Goal: Task Accomplishment & Management: Use online tool/utility

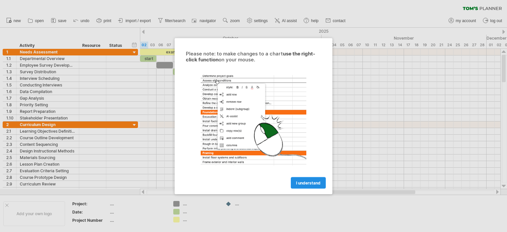
click at [302, 183] on span "I understand" at bounding box center [308, 182] width 24 height 5
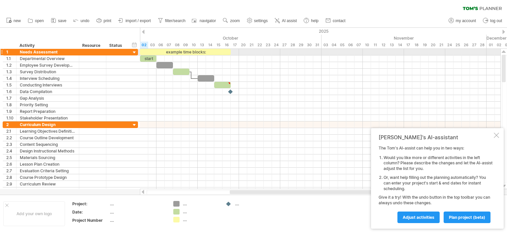
drag, startPoint x: 504, startPoint y: 67, endPoint x: 506, endPoint y: 50, distance: 17.3
click at [506, 50] on div at bounding box center [503, 119] width 7 height 140
click at [50, 50] on div "Needs Assessment" at bounding box center [48, 52] width 56 height 6
click at [59, 52] on input "**********" at bounding box center [48, 52] width 56 height 6
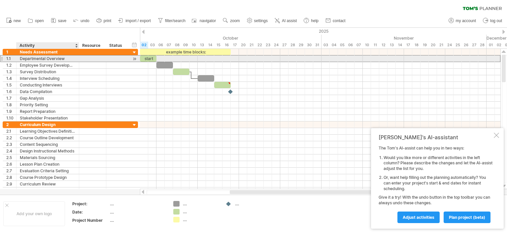
click at [61, 58] on div "Departmental Overview" at bounding box center [48, 58] width 56 height 6
drag, startPoint x: 65, startPoint y: 59, endPoint x: 15, endPoint y: 59, distance: 49.5
click at [15, 59] on div "**********" at bounding box center [70, 58] width 135 height 7
type input "*"
type input "**********"
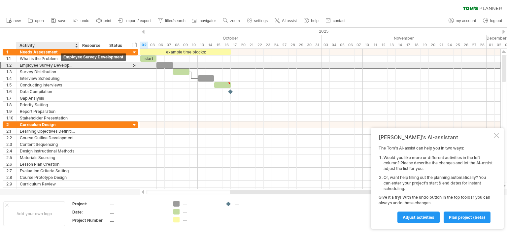
click at [62, 64] on div "Employee Survey Development" at bounding box center [48, 65] width 56 height 6
drag, startPoint x: 76, startPoint y: 65, endPoint x: 68, endPoint y: 66, distance: 7.3
click at [69, 66] on div "**********" at bounding box center [48, 65] width 63 height 6
drag, startPoint x: 70, startPoint y: 65, endPoint x: 16, endPoint y: 67, distance: 54.2
click at [17, 67] on div "**********" at bounding box center [48, 65] width 63 height 6
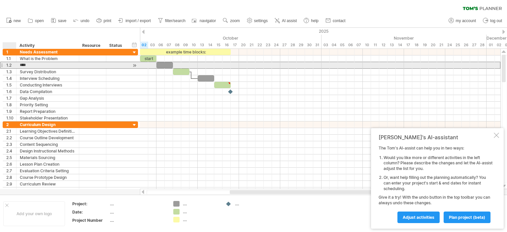
drag, startPoint x: 32, startPoint y: 65, endPoint x: 9, endPoint y: 65, distance: 23.1
click at [9, 65] on div "1.2 **** Employee Survey Development" at bounding box center [70, 65] width 135 height 7
type input "**********"
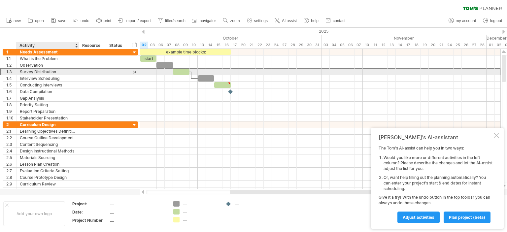
drag, startPoint x: 59, startPoint y: 72, endPoint x: 39, endPoint y: 73, distance: 20.2
click at [39, 73] on div "Survey Distribution" at bounding box center [48, 72] width 56 height 6
click at [53, 71] on input "**********" at bounding box center [48, 72] width 56 height 6
type input "*"
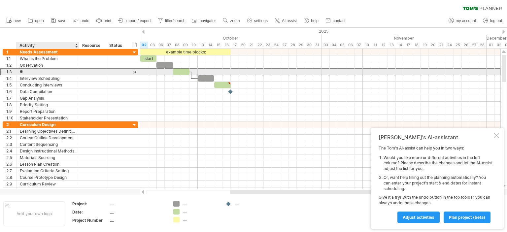
type input "*"
type input "**********"
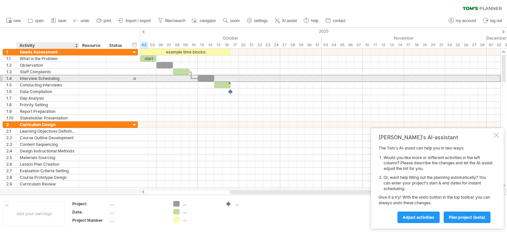
click at [57, 77] on div "Interview Scheduling" at bounding box center [48, 78] width 56 height 6
click at [61, 79] on div "Interview Scheduling" at bounding box center [48, 78] width 56 height 6
click at [61, 79] on input "**********" at bounding box center [48, 78] width 56 height 6
type input "*"
type input "**********"
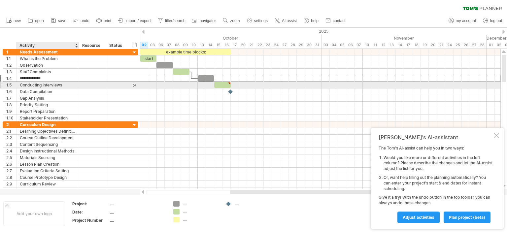
click at [58, 86] on div "Conducting Interviews" at bounding box center [48, 85] width 56 height 6
click at [58, 86] on input "**********" at bounding box center [48, 85] width 56 height 6
type input "*"
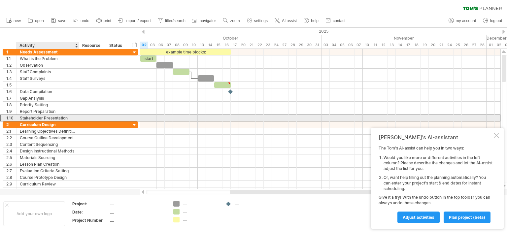
click at [71, 118] on div "Stakeholder Presentation" at bounding box center [48, 118] width 56 height 6
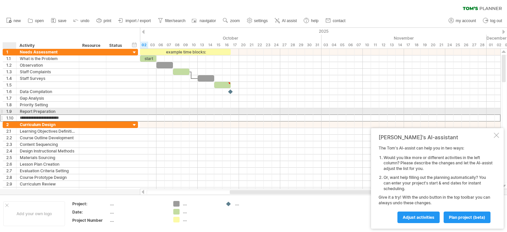
drag, startPoint x: 72, startPoint y: 116, endPoint x: 8, endPoint y: 115, distance: 64.0
click at [8, 115] on div "**********" at bounding box center [70, 118] width 135 height 7
drag, startPoint x: 59, startPoint y: 109, endPoint x: 0, endPoint y: 108, distance: 59.4
click at [0, 108] on div "**********" at bounding box center [69, 121] width 138 height 145
click at [59, 111] on div "Report Preparation" at bounding box center [48, 111] width 56 height 6
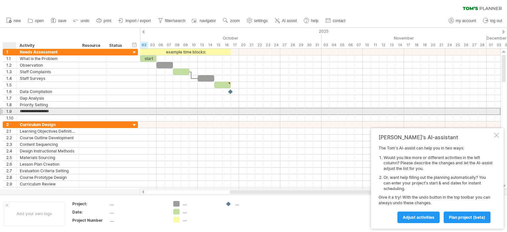
drag, startPoint x: 59, startPoint y: 111, endPoint x: 19, endPoint y: 111, distance: 40.3
click at [19, 111] on div "**********" at bounding box center [48, 111] width 63 height 6
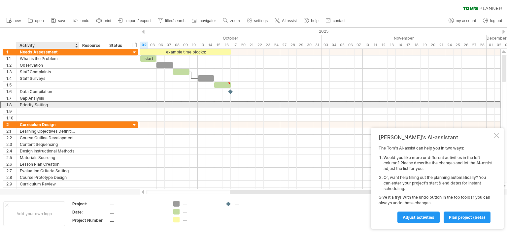
click at [50, 104] on div "Priority Setting" at bounding box center [48, 105] width 56 height 6
drag, startPoint x: 50, startPoint y: 104, endPoint x: 13, endPoint y: 103, distance: 36.7
click at [13, 103] on div "**********" at bounding box center [70, 104] width 135 height 7
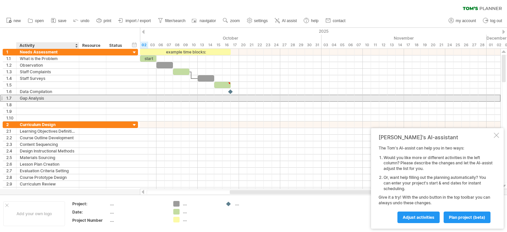
click at [46, 97] on div "Gap Analysis" at bounding box center [48, 98] width 56 height 6
drag, startPoint x: 46, startPoint y: 97, endPoint x: 8, endPoint y: 96, distance: 38.6
click at [8, 96] on div "**********" at bounding box center [70, 98] width 135 height 7
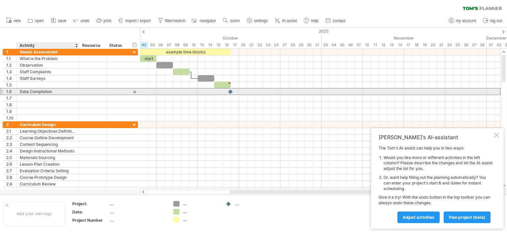
click at [53, 91] on div "Data Compilation" at bounding box center [48, 91] width 56 height 6
drag, startPoint x: 53, startPoint y: 91, endPoint x: 5, endPoint y: 93, distance: 48.2
click at [5, 93] on div "**********" at bounding box center [70, 91] width 135 height 7
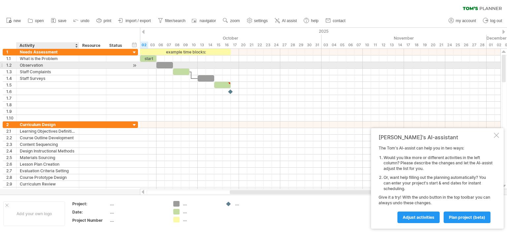
click at [59, 65] on div "Observation" at bounding box center [48, 65] width 56 height 6
type input "**********"
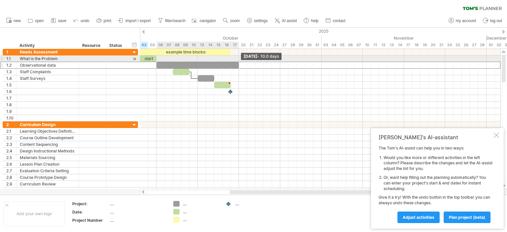
drag, startPoint x: 173, startPoint y: 65, endPoint x: 238, endPoint y: 62, distance: 65.5
click at [238, 62] on span at bounding box center [239, 65] width 3 height 6
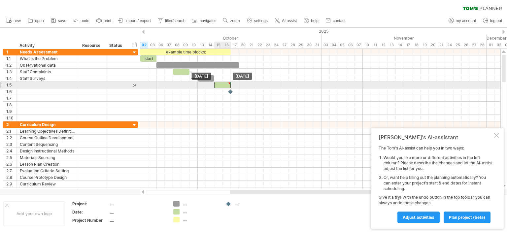
click at [226, 83] on div at bounding box center [222, 85] width 17 height 6
click at [230, 83] on div at bounding box center [229, 83] width 3 height 3
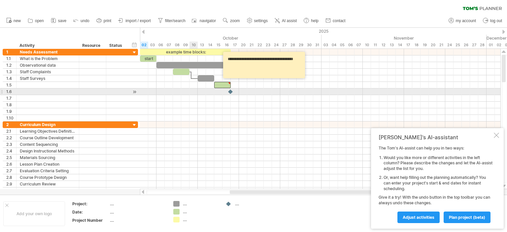
type textarea "**********"
click at [194, 93] on div at bounding box center [320, 91] width 360 height 7
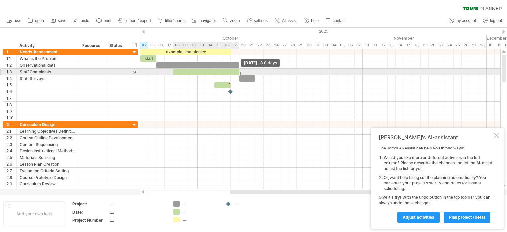
drag, startPoint x: 190, startPoint y: 69, endPoint x: 239, endPoint y: 73, distance: 49.0
click at [239, 73] on span at bounding box center [239, 72] width 3 height 6
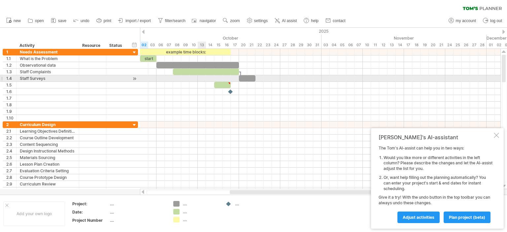
click at [202, 79] on div at bounding box center [320, 78] width 360 height 7
click at [242, 78] on div at bounding box center [247, 78] width 17 height 6
click at [222, 79] on div at bounding box center [320, 78] width 360 height 7
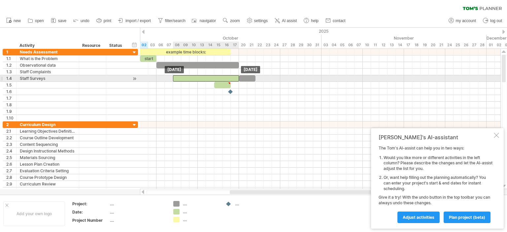
drag, startPoint x: 203, startPoint y: 72, endPoint x: 203, endPoint y: 79, distance: 6.9
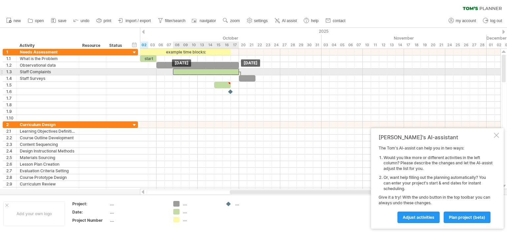
drag, startPoint x: 203, startPoint y: 79, endPoint x: 203, endPoint y: 73, distance: 6.3
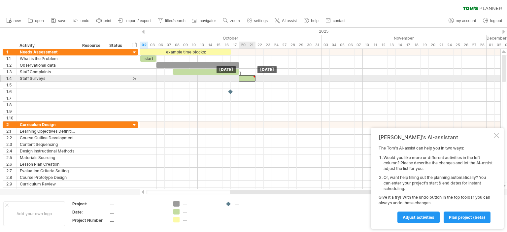
drag, startPoint x: 221, startPoint y: 86, endPoint x: 248, endPoint y: 78, distance: 27.9
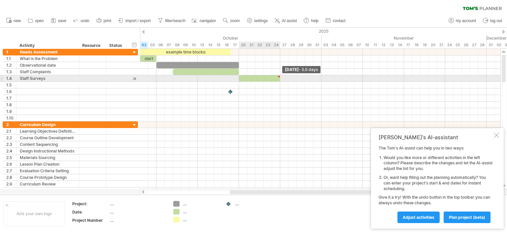
drag, startPoint x: 256, startPoint y: 78, endPoint x: 281, endPoint y: 79, distance: 25.1
click at [281, 79] on span at bounding box center [280, 78] width 3 height 6
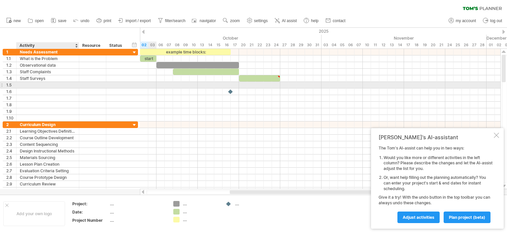
click at [62, 85] on div at bounding box center [48, 85] width 56 height 6
type input "**********"
click at [283, 83] on div at bounding box center [320, 85] width 360 height 7
drag, startPoint x: 175, startPoint y: 211, endPoint x: 284, endPoint y: 85, distance: 166.4
click at [284, 85] on div "Trying to reach [DOMAIN_NAME] Connected again... 0% clear filter new 1" at bounding box center [253, 116] width 507 height 232
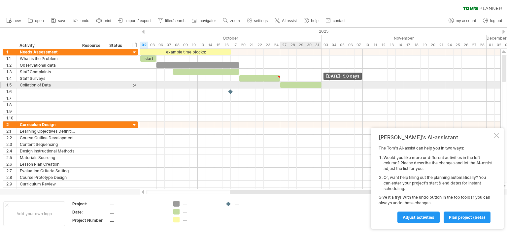
drag, startPoint x: 284, startPoint y: 85, endPoint x: 320, endPoint y: 83, distance: 36.4
click at [320, 83] on span at bounding box center [321, 85] width 3 height 6
drag, startPoint x: 321, startPoint y: 86, endPoint x: 297, endPoint y: 84, distance: 23.9
click at [297, 84] on span at bounding box center [296, 85] width 3 height 6
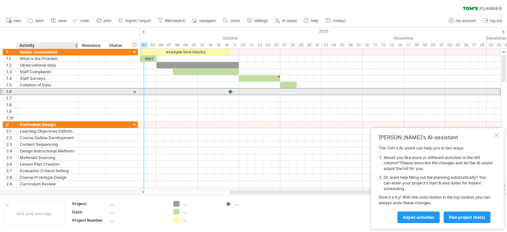
click at [63, 92] on div at bounding box center [48, 91] width 56 height 6
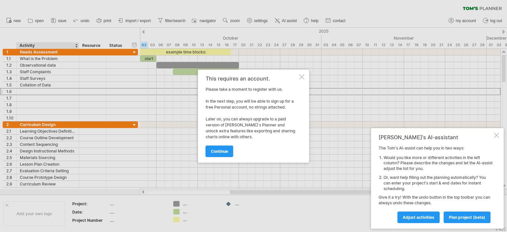
click at [304, 76] on div at bounding box center [301, 76] width 5 height 5
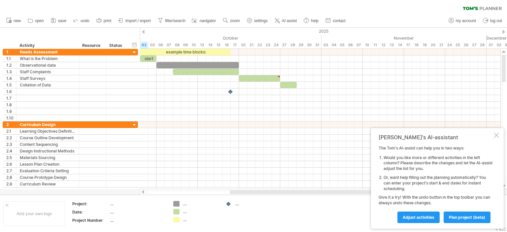
click at [471, 9] on icon at bounding box center [470, 8] width 15 height 3
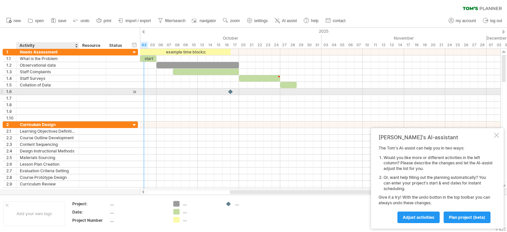
click at [68, 91] on div at bounding box center [48, 91] width 56 height 6
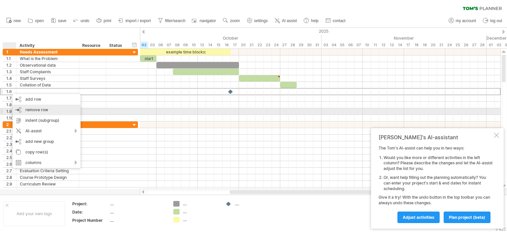
click at [26, 109] on span "remove row" at bounding box center [36, 109] width 23 height 5
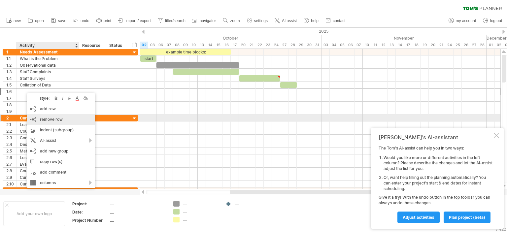
click at [45, 119] on span "remove row" at bounding box center [51, 119] width 23 height 5
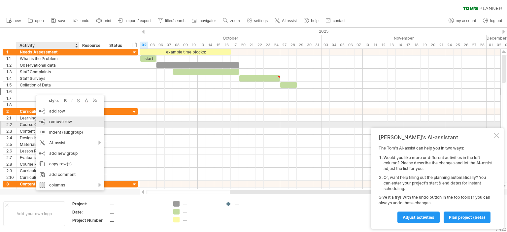
click at [56, 121] on span "remove row" at bounding box center [60, 121] width 23 height 5
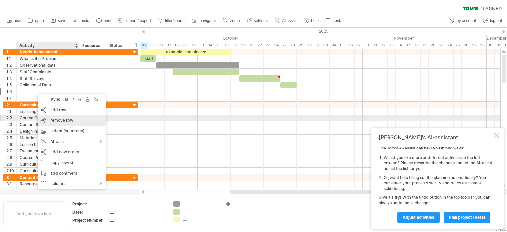
click at [57, 121] on span "remove row" at bounding box center [61, 120] width 23 height 5
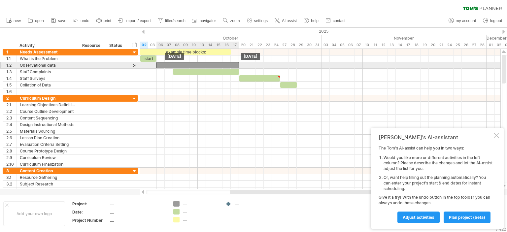
click at [193, 63] on div at bounding box center [197, 65] width 83 height 6
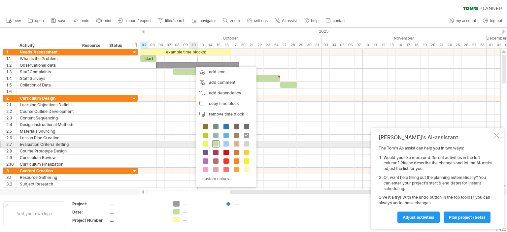
click at [216, 143] on span at bounding box center [215, 143] width 5 height 5
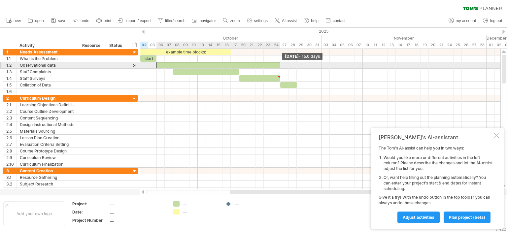
drag, startPoint x: 239, startPoint y: 64, endPoint x: 281, endPoint y: 63, distance: 42.3
click at [281, 63] on span at bounding box center [280, 65] width 3 height 6
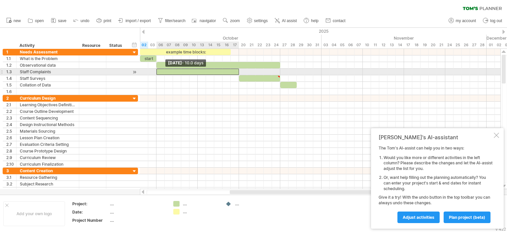
drag, startPoint x: 172, startPoint y: 71, endPoint x: 156, endPoint y: 69, distance: 16.3
click at [156, 69] on span at bounding box center [156, 72] width 3 height 6
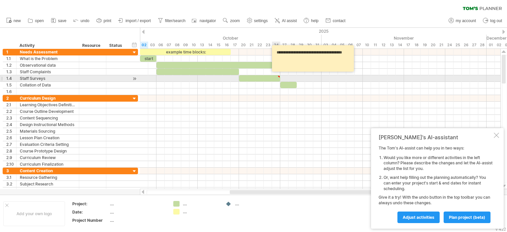
click at [279, 76] on div at bounding box center [278, 76] width 3 height 3
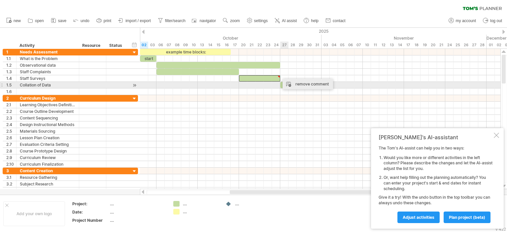
click at [294, 85] on div "remove comment" at bounding box center [308, 84] width 50 height 11
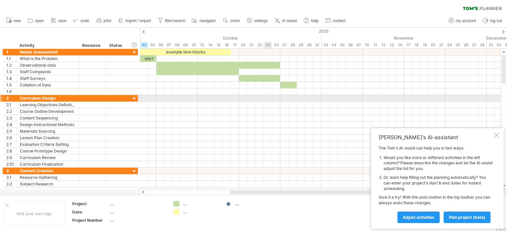
click at [267, 96] on div at bounding box center [320, 98] width 360 height 7
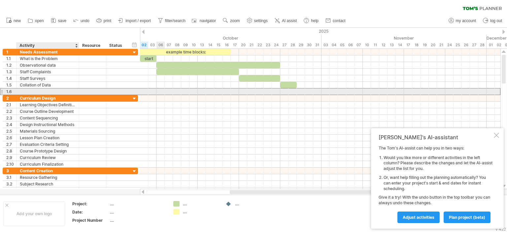
click at [49, 90] on div at bounding box center [48, 91] width 56 height 6
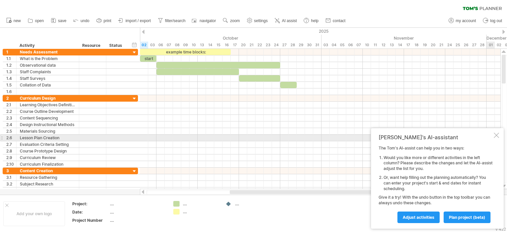
click at [496, 135] on div at bounding box center [496, 135] width 5 height 5
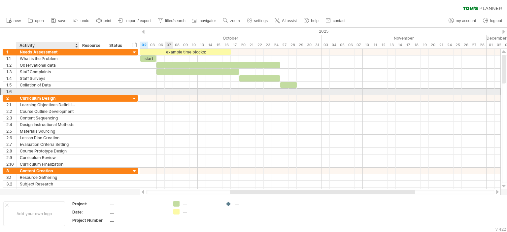
click at [61, 91] on div at bounding box center [48, 91] width 56 height 6
type input "**********"
click at [299, 91] on div at bounding box center [320, 91] width 360 height 7
drag, startPoint x: 177, startPoint y: 204, endPoint x: 300, endPoint y: 91, distance: 166.8
click at [300, 91] on div "Trying to reach [DOMAIN_NAME] Connected again... 0% clear filter new 1" at bounding box center [253, 116] width 507 height 232
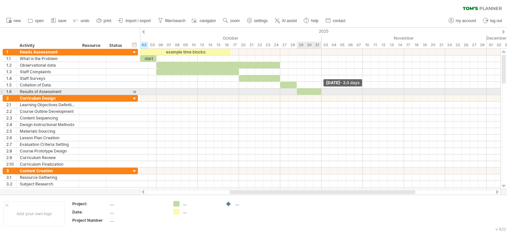
drag, startPoint x: 300, startPoint y: 91, endPoint x: 319, endPoint y: 89, distance: 19.8
click at [319, 89] on div at bounding box center [309, 91] width 25 height 6
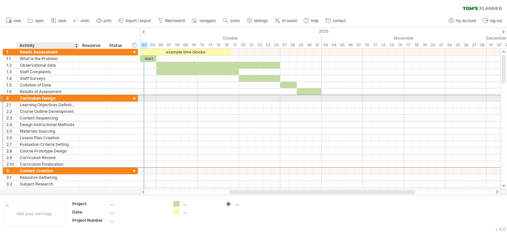
click at [52, 97] on div "Curriculum Design" at bounding box center [48, 98] width 56 height 6
click at [40, 96] on div "Curriculum Design" at bounding box center [48, 98] width 56 height 6
drag, startPoint x: 41, startPoint y: 98, endPoint x: 14, endPoint y: 99, distance: 26.4
click at [14, 99] on div "**********" at bounding box center [70, 98] width 135 height 7
type input "**********"
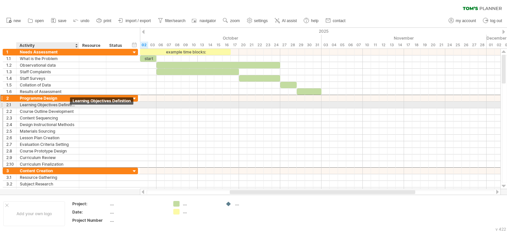
click at [68, 105] on div "Learning Objectives Definition" at bounding box center [48, 105] width 56 height 6
click at [75, 104] on input "**********" at bounding box center [48, 105] width 56 height 6
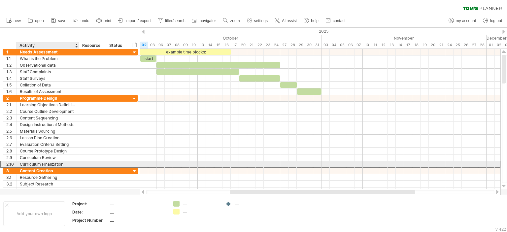
click at [47, 163] on div "Curriculum Finalization" at bounding box center [48, 164] width 56 height 6
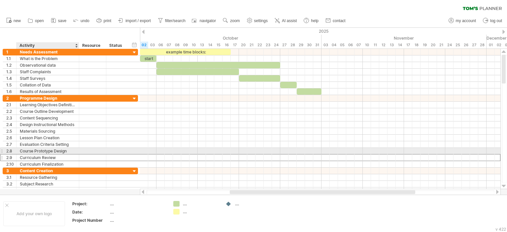
click at [52, 154] on div "Curriculum Review" at bounding box center [48, 157] width 56 height 6
click at [61, 149] on div "Course Prototype Design" at bounding box center [48, 151] width 56 height 6
click at [61, 149] on input "**********" at bounding box center [48, 151] width 56 height 6
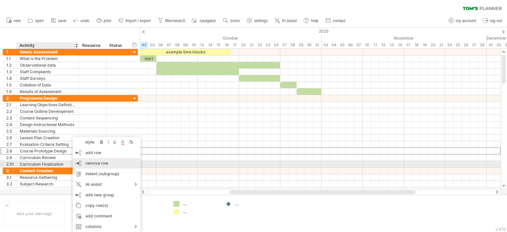
click at [82, 162] on div "remove row remove selected rows" at bounding box center [107, 163] width 68 height 11
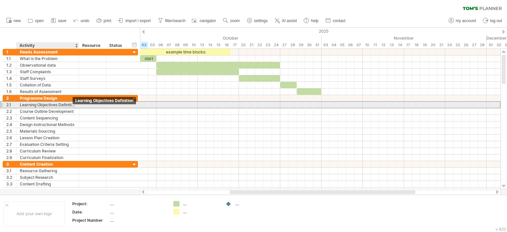
click at [73, 105] on div "Learning Objectives Definition" at bounding box center [48, 105] width 56 height 6
drag, startPoint x: 74, startPoint y: 104, endPoint x: 9, endPoint y: 103, distance: 65.0
click at [9, 103] on div "**********" at bounding box center [70, 104] width 135 height 7
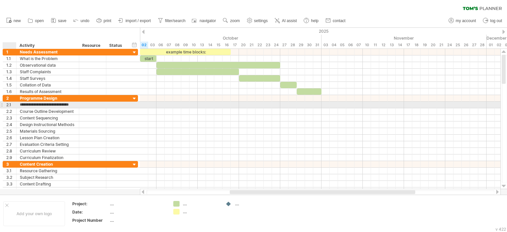
type input "*"
drag, startPoint x: 24, startPoint y: 105, endPoint x: 13, endPoint y: 104, distance: 11.3
click at [13, 104] on div "2.1 * Learning Objectives Definition" at bounding box center [70, 104] width 135 height 7
type input "**********"
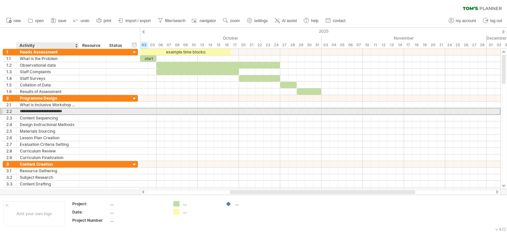
click at [43, 109] on input "**********" at bounding box center [48, 111] width 56 height 6
drag, startPoint x: 74, startPoint y: 110, endPoint x: 16, endPoint y: 113, distance: 57.8
click at [16, 113] on div "**********" at bounding box center [70, 111] width 135 height 7
type input "**********"
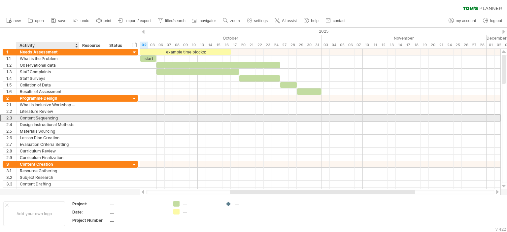
drag, startPoint x: 61, startPoint y: 118, endPoint x: 44, endPoint y: 115, distance: 18.2
click at [21, 118] on div "Content Sequencing" at bounding box center [48, 118] width 56 height 6
drag, startPoint x: 60, startPoint y: 118, endPoint x: 17, endPoint y: 118, distance: 43.6
click at [17, 118] on div "**********" at bounding box center [48, 118] width 63 height 6
type input "**********"
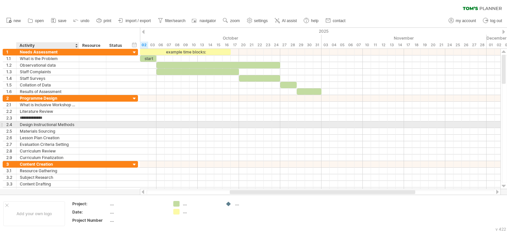
click at [77, 123] on div at bounding box center [78, 124] width 3 height 7
click at [74, 125] on div "Design Instructional Methods" at bounding box center [48, 124] width 56 height 6
drag, startPoint x: 74, startPoint y: 125, endPoint x: 13, endPoint y: 128, distance: 61.8
click at [13, 128] on div "**********" at bounding box center [70, 128] width 135 height 66
type input "**********"
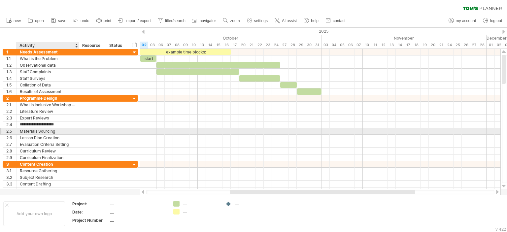
click at [60, 129] on div "Materials Sourcing" at bounding box center [48, 131] width 56 height 6
drag, startPoint x: 55, startPoint y: 130, endPoint x: 9, endPoint y: 130, distance: 46.2
click at [9, 130] on div "**********" at bounding box center [70, 131] width 135 height 7
type input "**********"
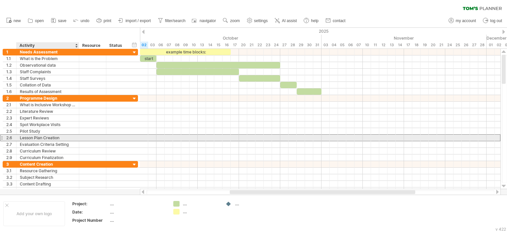
drag, startPoint x: 61, startPoint y: 136, endPoint x: 21, endPoint y: 137, distance: 39.9
click at [21, 137] on div "Lesson Plan Creation" at bounding box center [48, 138] width 56 height 6
drag, startPoint x: 59, startPoint y: 136, endPoint x: 8, endPoint y: 139, distance: 51.9
click at [8, 139] on div "**********" at bounding box center [70, 137] width 135 height 7
type input "**********"
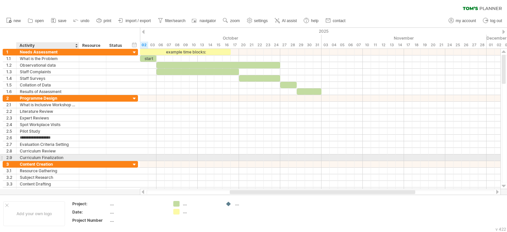
click at [43, 157] on div "Curriculum Finalization" at bounding box center [48, 157] width 56 height 6
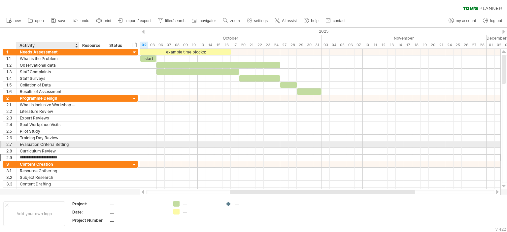
click at [66, 144] on div "Evaluation Criteria Setting" at bounding box center [48, 144] width 56 height 6
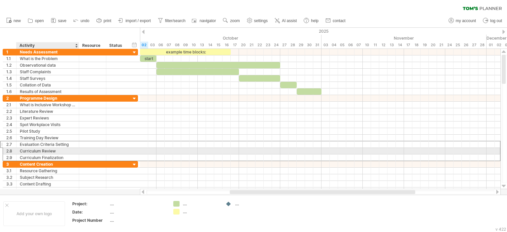
click at [66, 149] on div "Curriculum Review" at bounding box center [48, 151] width 56 height 6
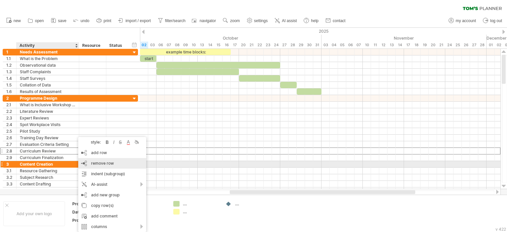
click at [93, 163] on span "remove row" at bounding box center [102, 163] width 23 height 5
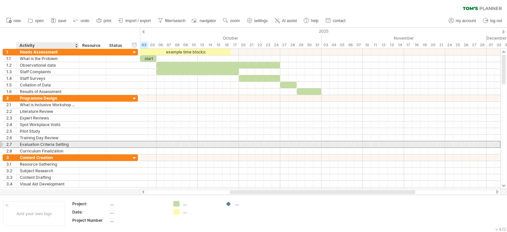
click at [79, 144] on div at bounding box center [92, 144] width 27 height 6
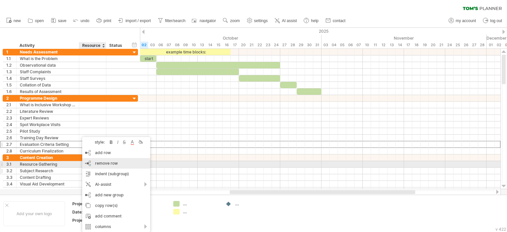
click at [96, 162] on span "remove row" at bounding box center [106, 163] width 23 height 5
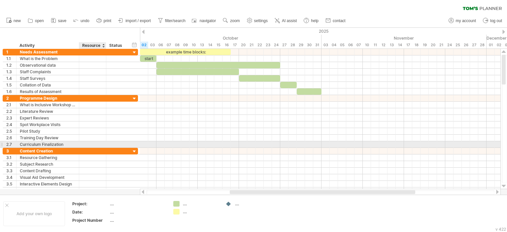
click at [85, 144] on div at bounding box center [93, 144] width 20 height 6
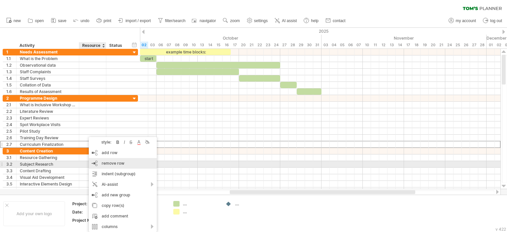
click at [104, 163] on span "remove row" at bounding box center [113, 163] width 23 height 5
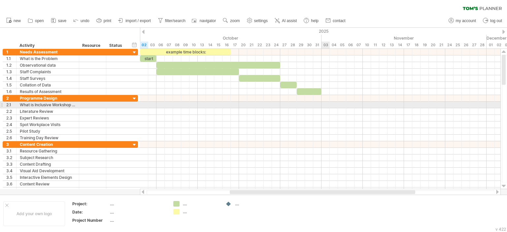
click at [327, 103] on div at bounding box center [320, 105] width 360 height 7
drag, startPoint x: 178, startPoint y: 202, endPoint x: 325, endPoint y: 104, distance: 176.5
click at [325, 104] on div "Trying to reach [DOMAIN_NAME] Connected again... 0% clear filter new 1" at bounding box center [253, 116] width 507 height 232
drag, startPoint x: 325, startPoint y: 104, endPoint x: 329, endPoint y: 103, distance: 4.0
click at [329, 103] on span at bounding box center [329, 105] width 3 height 6
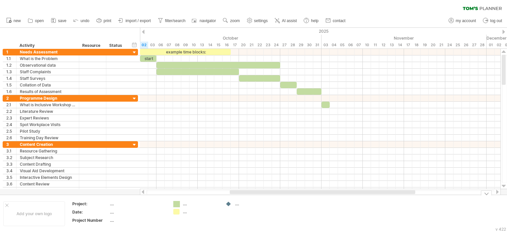
click at [178, 204] on div "Trying to reach [DOMAIN_NAME] Connected again... 0% clear filter new 1" at bounding box center [253, 116] width 507 height 232
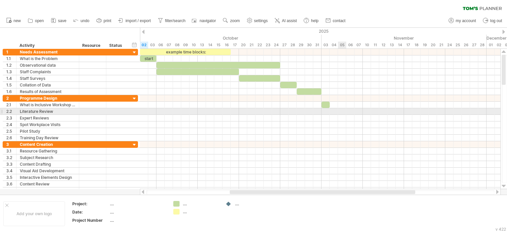
drag, startPoint x: 334, startPoint y: 111, endPoint x: 340, endPoint y: 111, distance: 5.6
click at [340, 111] on div at bounding box center [320, 111] width 360 height 7
drag, startPoint x: 175, startPoint y: 204, endPoint x: 333, endPoint y: 111, distance: 182.7
click at [333, 111] on div "Trying to reach [DOMAIN_NAME] Connected again... 0% clear filter new 1" at bounding box center [253, 116] width 507 height 232
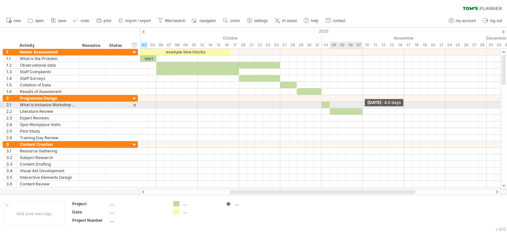
drag, startPoint x: 334, startPoint y: 111, endPoint x: 362, endPoint y: 107, distance: 28.2
click at [362, 107] on div "example time blocks: start [DATE] - 4.0 days [DATE]" at bounding box center [320, 119] width 360 height 140
click at [324, 103] on div at bounding box center [325, 105] width 8 height 6
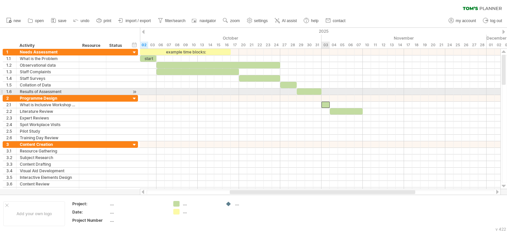
click at [326, 90] on div at bounding box center [320, 91] width 360 height 7
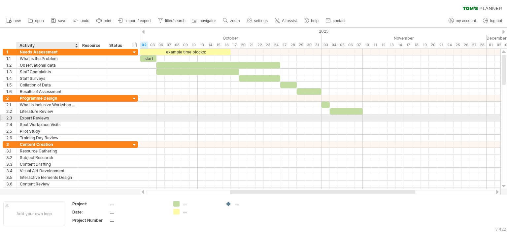
click at [49, 116] on div "Expert Reviews" at bounding box center [48, 118] width 56 height 6
drag, startPoint x: 179, startPoint y: 202, endPoint x: 366, endPoint y: 116, distance: 205.7
click at [366, 116] on div "Trying to reach [DOMAIN_NAME] Connected again... 0% clear filter new 1" at bounding box center [253, 116] width 507 height 232
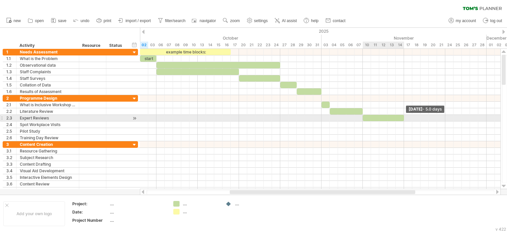
drag, startPoint x: 366, startPoint y: 116, endPoint x: 404, endPoint y: 117, distance: 38.0
click at [404, 117] on span at bounding box center [404, 118] width 3 height 6
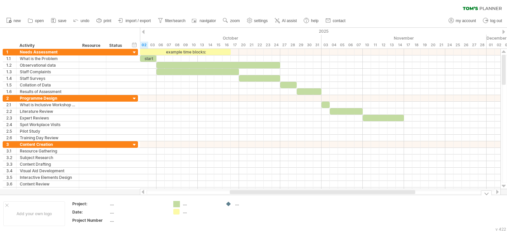
click at [176, 203] on div "Trying to reach [DOMAIN_NAME] Connected again... 0% clear filter new 1" at bounding box center [253, 116] width 507 height 232
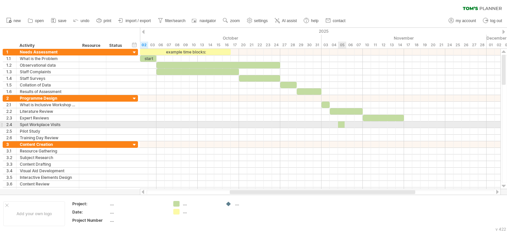
drag, startPoint x: 176, startPoint y: 204, endPoint x: 342, endPoint y: 122, distance: 185.5
click at [342, 122] on div "Trying to reach [DOMAIN_NAME] Connected again... 0% clear filter new 1" at bounding box center [253, 116] width 507 height 232
click at [344, 123] on div at bounding box center [342, 124] width 8 height 6
drag, startPoint x: 177, startPoint y: 203, endPoint x: 398, endPoint y: 123, distance: 235.0
click at [398, 123] on div "Trying to reach [DOMAIN_NAME] Connected again... 0% clear filter new 1" at bounding box center [253, 116] width 507 height 232
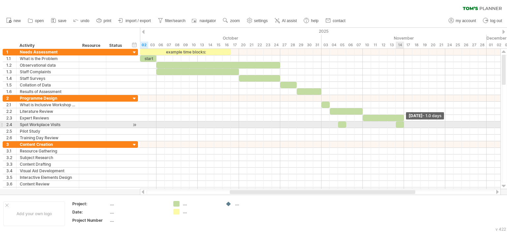
click at [401, 122] on div at bounding box center [400, 124] width 8 height 6
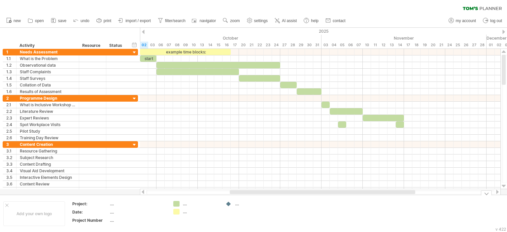
click at [173, 209] on td ".... ...." at bounding box center [196, 213] width 52 height 25
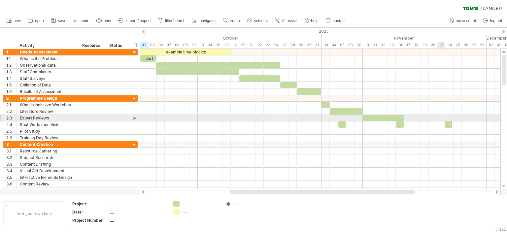
drag, startPoint x: 177, startPoint y: 202, endPoint x: 448, endPoint y: 121, distance: 282.4
click at [448, 121] on div "Trying to reach [DOMAIN_NAME] Connected again... 0% clear filter new 1" at bounding box center [253, 116] width 507 height 232
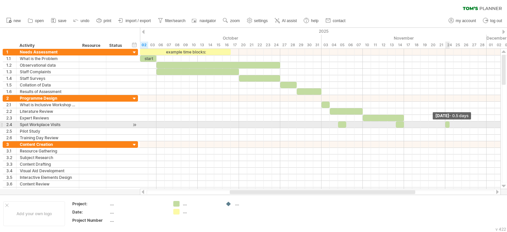
click at [450, 122] on span at bounding box center [449, 124] width 3 height 6
click at [401, 123] on div at bounding box center [400, 124] width 8 height 6
drag, startPoint x: 396, startPoint y: 123, endPoint x: 400, endPoint y: 123, distance: 4.3
click at [400, 123] on span at bounding box center [400, 124] width 3 height 6
click at [343, 123] on span at bounding box center [342, 124] width 3 height 6
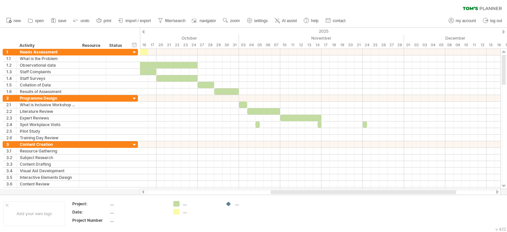
drag, startPoint x: 408, startPoint y: 193, endPoint x: 449, endPoint y: 190, distance: 41.0
click at [449, 190] on div at bounding box center [363, 192] width 185 height 4
click at [176, 202] on div "Trying to reach [DOMAIN_NAME] Connected again... 0% clear filter new 1" at bounding box center [253, 116] width 507 height 232
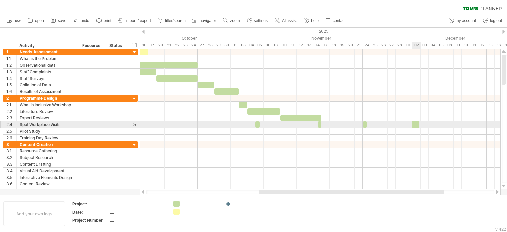
drag, startPoint x: 176, startPoint y: 202, endPoint x: 414, endPoint y: 123, distance: 251.2
click at [414, 123] on div "Trying to reach [DOMAIN_NAME] Connected again... 0% clear filter new 1" at bounding box center [253, 116] width 507 height 232
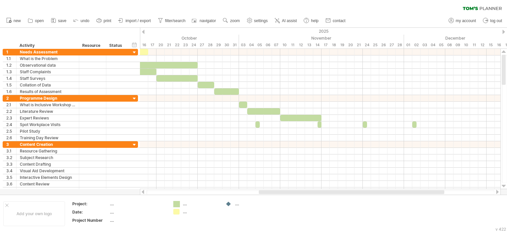
click at [177, 204] on div "Trying to reach [DOMAIN_NAME] Connected again... 0% clear filter new 1" at bounding box center [253, 116] width 507 height 232
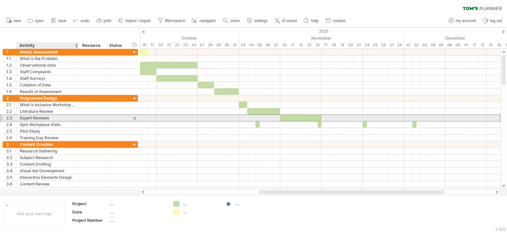
click at [51, 118] on div "Expert Reviews" at bounding box center [48, 118] width 56 height 6
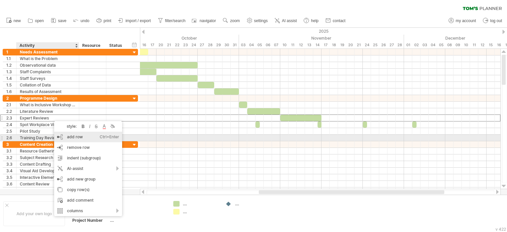
click at [69, 137] on div "add row Ctrl+Enter Cmd+Enter" at bounding box center [88, 137] width 68 height 11
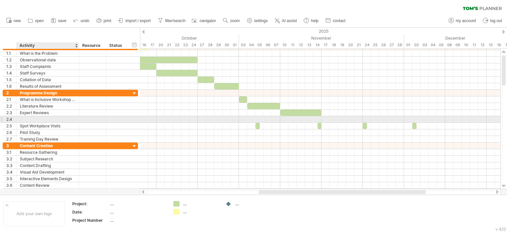
click at [46, 118] on div at bounding box center [48, 119] width 56 height 6
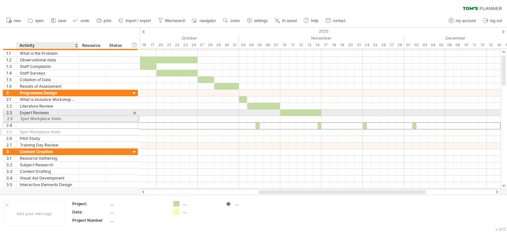
drag, startPoint x: 63, startPoint y: 125, endPoint x: 62, endPoint y: 118, distance: 8.0
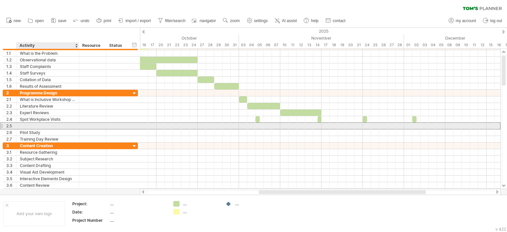
click at [55, 124] on div at bounding box center [48, 126] width 56 height 6
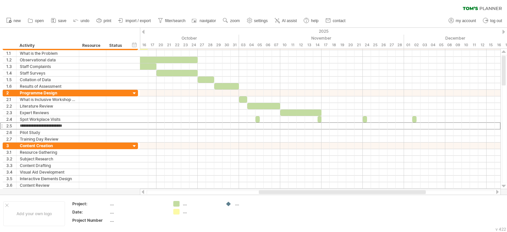
type input "**********"
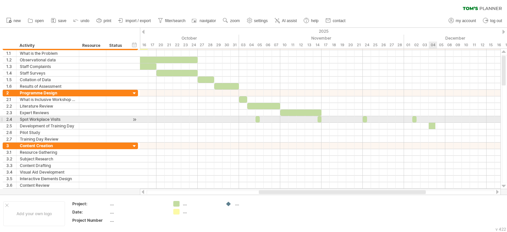
drag, startPoint x: 176, startPoint y: 204, endPoint x: 433, endPoint y: 123, distance: 269.6
click at [433, 123] on div "Trying to reach [DOMAIN_NAME] Connected again... 0% clear filter new 1" at bounding box center [253, 116] width 507 height 232
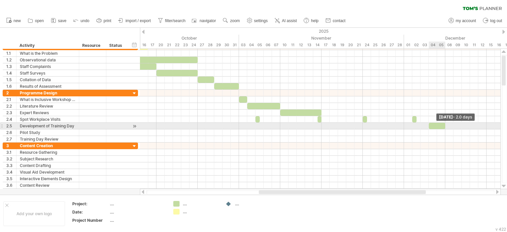
drag, startPoint x: 433, startPoint y: 125, endPoint x: 444, endPoint y: 125, distance: 10.9
click at [444, 125] on span at bounding box center [445, 126] width 3 height 6
click at [446, 125] on span at bounding box center [445, 126] width 3 height 6
drag, startPoint x: 446, startPoint y: 125, endPoint x: 461, endPoint y: 124, distance: 14.9
click at [461, 124] on span at bounding box center [461, 126] width 3 height 6
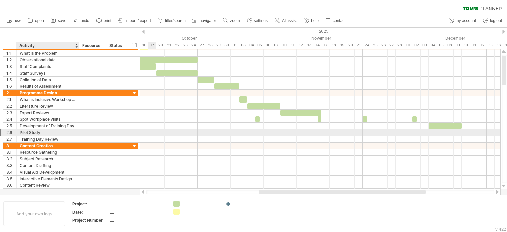
click at [53, 131] on div "Pilot Study" at bounding box center [48, 132] width 56 height 6
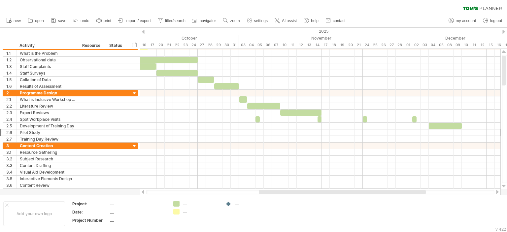
click at [294, 191] on div at bounding box center [342, 192] width 167 height 4
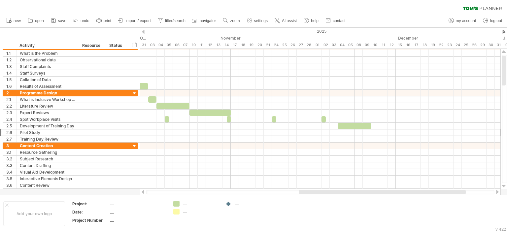
drag, startPoint x: 294, startPoint y: 191, endPoint x: 334, endPoint y: 191, distance: 39.9
click at [334, 191] on div at bounding box center [382, 192] width 167 height 4
click at [375, 131] on div at bounding box center [320, 132] width 360 height 7
drag, startPoint x: 177, startPoint y: 202, endPoint x: 383, endPoint y: 130, distance: 218.1
click at [383, 130] on div "Trying to reach [DOMAIN_NAME] Connected again... 0% clear filter new 1" at bounding box center [253, 116] width 507 height 232
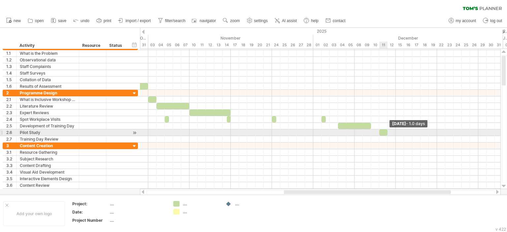
drag, startPoint x: 383, startPoint y: 133, endPoint x: 386, endPoint y: 132, distance: 3.4
click at [386, 132] on span at bounding box center [387, 132] width 3 height 6
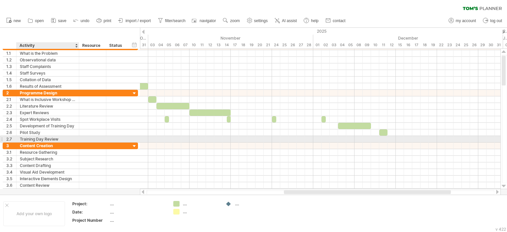
click at [69, 139] on div "Training Day Review" at bounding box center [48, 139] width 56 height 6
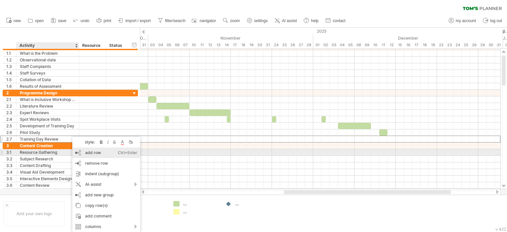
click at [94, 152] on div "add row Ctrl+Enter Cmd+Enter" at bounding box center [106, 153] width 68 height 11
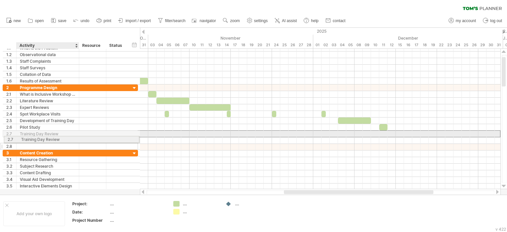
drag, startPoint x: 51, startPoint y: 133, endPoint x: 50, endPoint y: 138, distance: 5.7
click at [50, 138] on div "**********" at bounding box center [70, 116] width 135 height 65
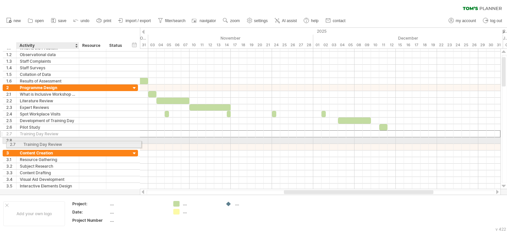
drag, startPoint x: 52, startPoint y: 133, endPoint x: 54, endPoint y: 143, distance: 10.7
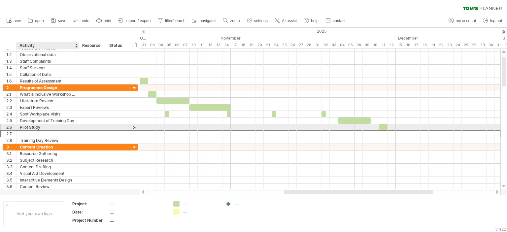
click at [40, 131] on div at bounding box center [48, 134] width 56 height 6
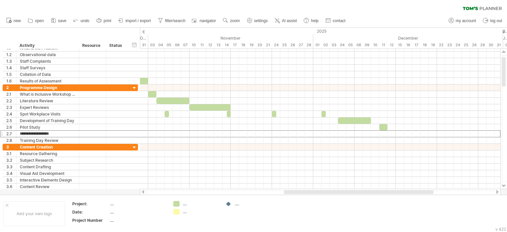
type input "**********"
click at [176, 202] on div "Trying to reach [DOMAIN_NAME] Connected again... 0% clear filter new 1" at bounding box center [253, 116] width 507 height 232
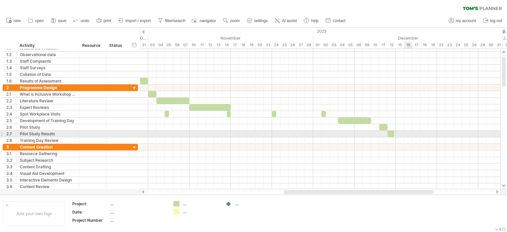
drag, startPoint x: 176, startPoint y: 203, endPoint x: 390, endPoint y: 132, distance: 225.7
click at [390, 132] on div "Trying to reach [DOMAIN_NAME] Connected again... 0% clear filter new 1" at bounding box center [253, 116] width 507 height 232
drag, startPoint x: 390, startPoint y: 131, endPoint x: 396, endPoint y: 131, distance: 5.3
click at [396, 131] on span at bounding box center [395, 134] width 3 height 6
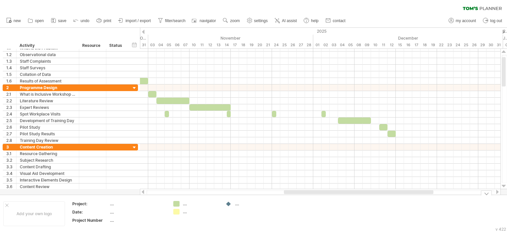
click at [176, 201] on div "Trying to reach [DOMAIN_NAME] Connected again... 0% clear filter new 1" at bounding box center [253, 116] width 507 height 232
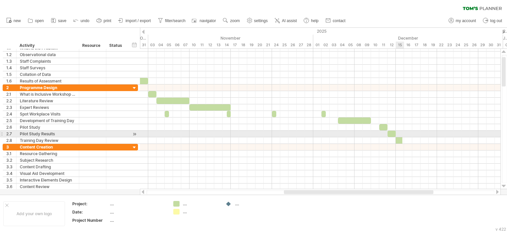
drag, startPoint x: 176, startPoint y: 202, endPoint x: 399, endPoint y: 137, distance: 232.0
click at [399, 137] on div "Trying to reach [DOMAIN_NAME] Connected again... 0% clear filter new 1" at bounding box center [253, 116] width 507 height 232
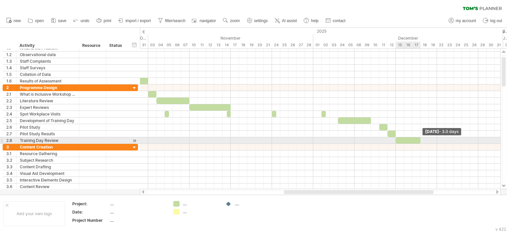
drag, startPoint x: 399, startPoint y: 138, endPoint x: 418, endPoint y: 138, distance: 18.5
click at [418, 138] on div at bounding box center [408, 140] width 25 height 6
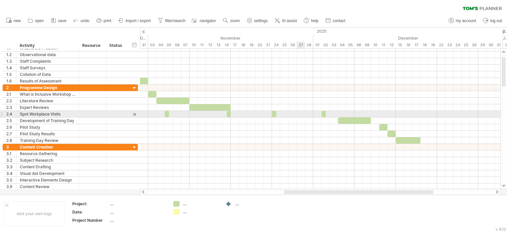
click at [303, 113] on div at bounding box center [320, 114] width 360 height 7
drag, startPoint x: 177, startPoint y: 204, endPoint x: 300, endPoint y: 112, distance: 153.8
click at [300, 112] on div "Trying to reach [DOMAIN_NAME] Connected again... 0% clear filter new 1" at bounding box center [253, 116] width 507 height 232
drag, startPoint x: 297, startPoint y: 113, endPoint x: 304, endPoint y: 113, distance: 6.6
click at [304, 113] on div "example time blocks: start [DATE] - 3.0 days [DATE] - 0.5 days" at bounding box center [320, 119] width 360 height 140
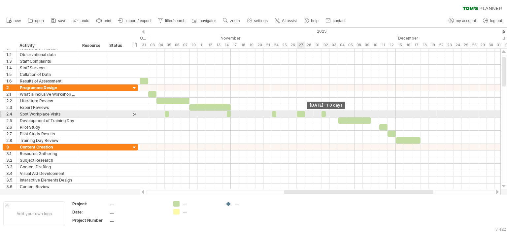
drag, startPoint x: 300, startPoint y: 112, endPoint x: 305, endPoint y: 112, distance: 5.0
click at [305, 112] on span at bounding box center [305, 114] width 3 height 6
drag, startPoint x: 297, startPoint y: 112, endPoint x: 302, endPoint y: 112, distance: 5.3
click at [302, 112] on div at bounding box center [303, 114] width 4 height 6
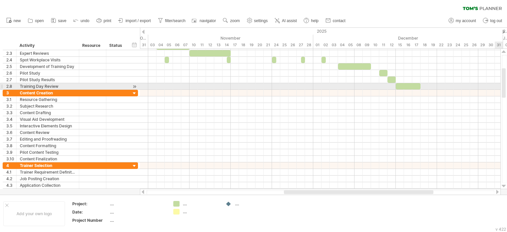
drag, startPoint x: 504, startPoint y: 76, endPoint x: 506, endPoint y: 87, distance: 11.5
click at [506, 87] on div at bounding box center [504, 119] width 5 height 128
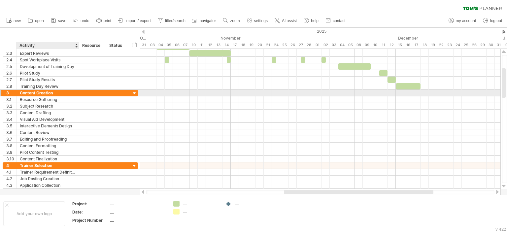
click at [52, 92] on div "Content Creation" at bounding box center [48, 93] width 56 height 6
drag, startPoint x: 55, startPoint y: 93, endPoint x: 15, endPoint y: 91, distance: 40.9
click at [15, 91] on div "**********" at bounding box center [70, 92] width 135 height 7
type input "**********"
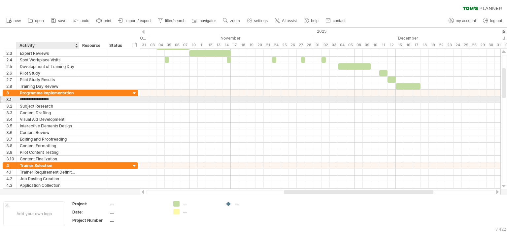
click at [25, 99] on input "**********" at bounding box center [48, 99] width 56 height 6
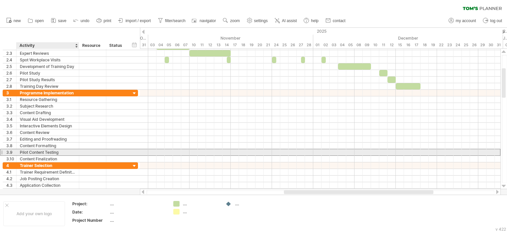
click at [31, 150] on div "Pilot Content Testing" at bounding box center [48, 152] width 56 height 6
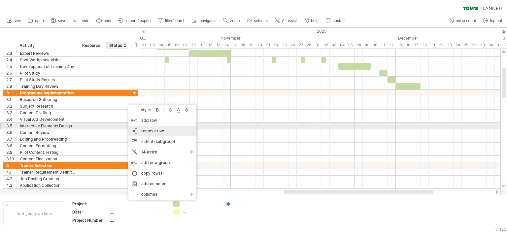
click at [147, 129] on span "remove row" at bounding box center [152, 130] width 23 height 5
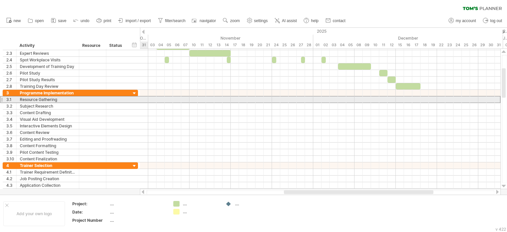
click at [135, 101] on div "**********" at bounding box center [70, 99] width 135 height 7
click at [137, 99] on div at bounding box center [138, 99] width 2 height 6
click at [100, 99] on div at bounding box center [93, 99] width 20 height 6
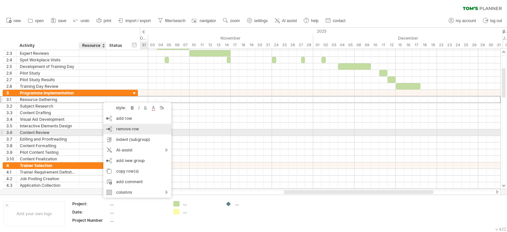
click at [120, 130] on span "remove row" at bounding box center [127, 128] width 23 height 5
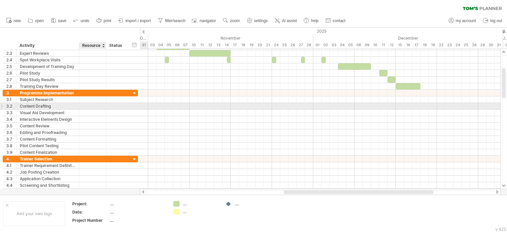
click at [99, 106] on div at bounding box center [93, 106] width 20 height 6
click at [99, 106] on input "text" at bounding box center [93, 106] width 20 height 6
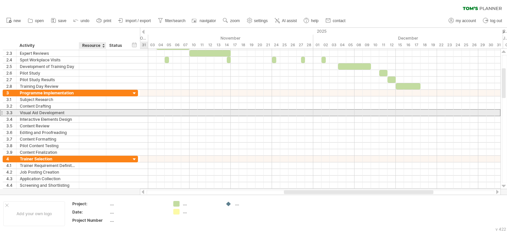
click at [96, 111] on div at bounding box center [93, 113] width 20 height 6
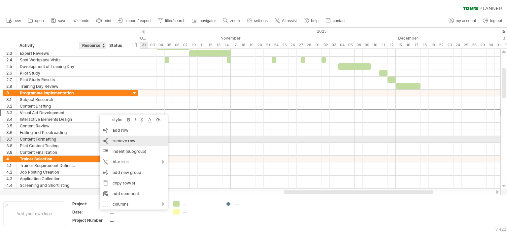
click at [118, 140] on span "remove row" at bounding box center [124, 140] width 23 height 5
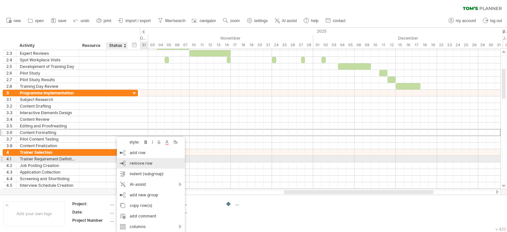
click at [143, 162] on span "remove row" at bounding box center [141, 163] width 23 height 5
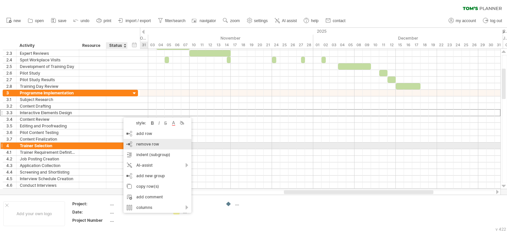
click at [139, 145] on span "remove row" at bounding box center [147, 144] width 23 height 5
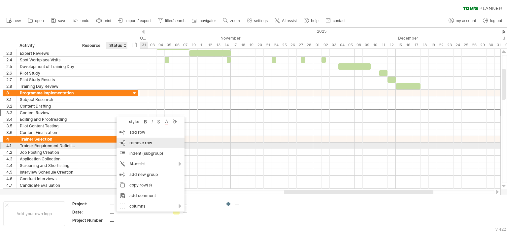
click at [134, 144] on span "remove row" at bounding box center [140, 142] width 23 height 5
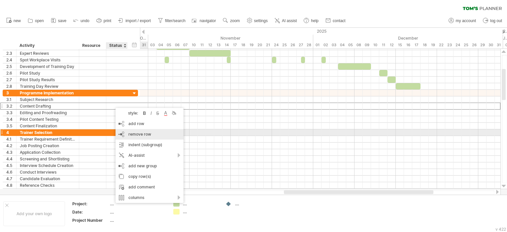
click at [134, 135] on span "remove row" at bounding box center [139, 134] width 23 height 5
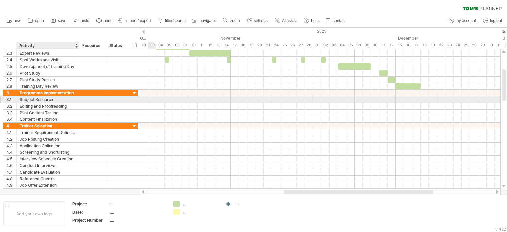
click at [52, 100] on div "Subject Research" at bounding box center [48, 99] width 56 height 6
drag, startPoint x: 56, startPoint y: 99, endPoint x: 9, endPoint y: 97, distance: 46.9
click at [9, 97] on div "**********" at bounding box center [70, 99] width 135 height 7
type input "**********"
drag, startPoint x: 174, startPoint y: 202, endPoint x: 441, endPoint y: 99, distance: 285.6
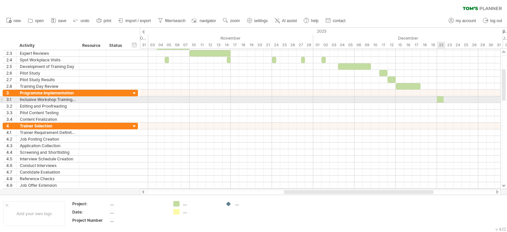
click at [441, 99] on div "Trying to reach [DOMAIN_NAME] Connected again... 0% clear filter new 1" at bounding box center [253, 116] width 507 height 232
click at [443, 99] on div at bounding box center [441, 99] width 8 height 6
drag, startPoint x: 174, startPoint y: 204, endPoint x: 455, endPoint y: 98, distance: 300.3
click at [455, 98] on div "Trying to reach [DOMAIN_NAME] Connected again... 0% clear filter new 1" at bounding box center [253, 116] width 507 height 232
drag, startPoint x: 457, startPoint y: 98, endPoint x: 462, endPoint y: 98, distance: 4.7
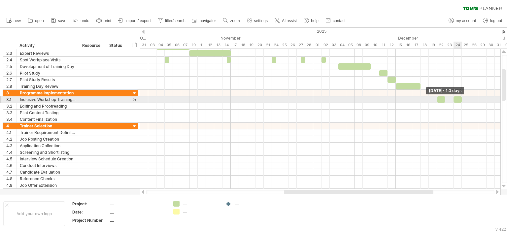
click at [462, 98] on span at bounding box center [461, 99] width 3 height 6
drag, startPoint x: 178, startPoint y: 202, endPoint x: 474, endPoint y: 98, distance: 312.9
click at [474, 98] on div "Trying to reach [DOMAIN_NAME] Connected again... 0% clear filter new 1" at bounding box center [253, 116] width 507 height 232
drag, startPoint x: 474, startPoint y: 98, endPoint x: 477, endPoint y: 97, distance: 3.4
click at [477, 97] on span at bounding box center [478, 99] width 3 height 6
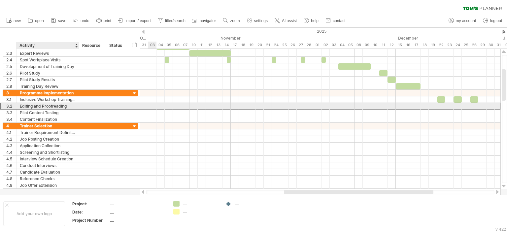
click at [50, 105] on div "Editing and Proofreading" at bounding box center [48, 106] width 56 height 6
drag, startPoint x: 67, startPoint y: 105, endPoint x: 14, endPoint y: 105, distance: 53.1
click at [14, 105] on div "**********" at bounding box center [70, 106] width 135 height 7
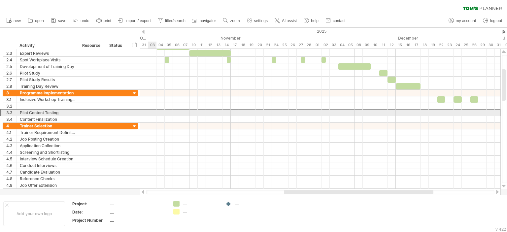
drag, startPoint x: 63, startPoint y: 112, endPoint x: 2, endPoint y: 114, distance: 61.8
click at [3, 114] on div "**********" at bounding box center [70, 112] width 135 height 7
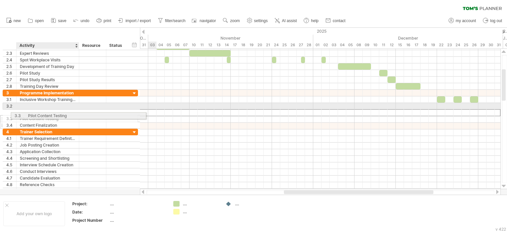
drag, startPoint x: 63, startPoint y: 112, endPoint x: 45, endPoint y: 116, distance: 18.9
click at [45, 116] on div "**********" at bounding box center [70, 109] width 135 height 39
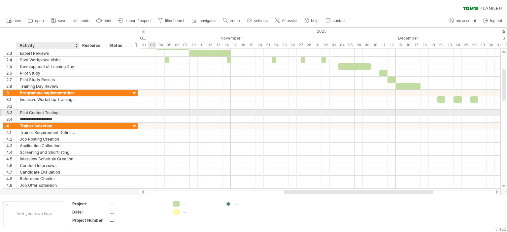
click at [55, 111] on div "Pilot Content Testing" at bounding box center [48, 113] width 56 height 6
drag, startPoint x: 60, startPoint y: 111, endPoint x: 16, endPoint y: 113, distance: 44.6
click at [16, 113] on div "**********" at bounding box center [70, 112] width 135 height 7
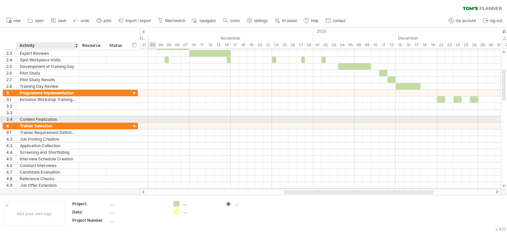
click at [55, 118] on div "Content Finalization" at bounding box center [48, 119] width 56 height 6
drag, startPoint x: 58, startPoint y: 117, endPoint x: 11, endPoint y: 121, distance: 47.4
click at [11, 121] on div "**********" at bounding box center [70, 119] width 135 height 7
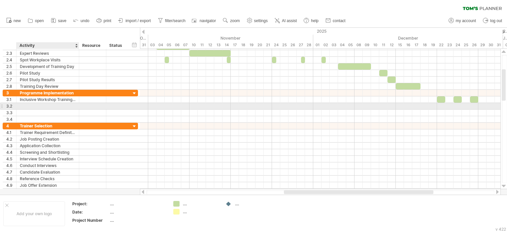
click at [31, 105] on div at bounding box center [48, 106] width 56 height 6
type input "**********"
drag, startPoint x: 176, startPoint y: 203, endPoint x: 481, endPoint y: 106, distance: 320.8
click at [481, 106] on div "Trying to reach [DOMAIN_NAME] Connected again... 0% clear filter new 1" at bounding box center [253, 116] width 507 height 232
drag, startPoint x: 481, startPoint y: 106, endPoint x: 485, endPoint y: 105, distance: 3.4
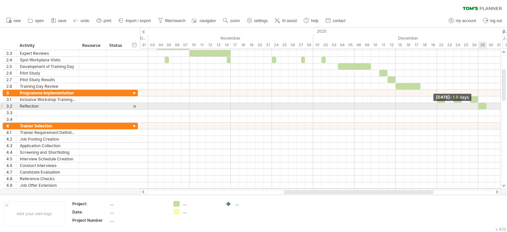
click at [485, 105] on div at bounding box center [482, 106] width 8 height 6
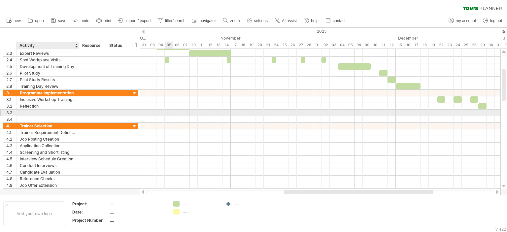
click at [67, 112] on div at bounding box center [48, 113] width 56 height 6
type input "*"
type input "**********"
drag, startPoint x: 177, startPoint y: 204, endPoint x: 488, endPoint y: 112, distance: 324.9
click at [488, 112] on div "Trying to reach [DOMAIN_NAME] Connected again... 0% clear filter new 1" at bounding box center [253, 116] width 507 height 232
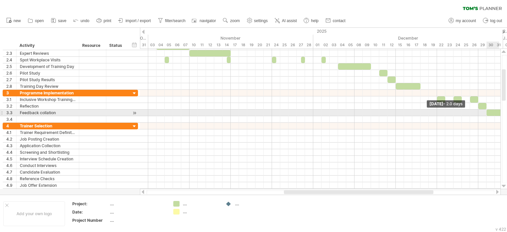
drag, startPoint x: 490, startPoint y: 112, endPoint x: 501, endPoint y: 112, distance: 10.9
click at [501, 112] on div "Trying to reach [DOMAIN_NAME] Connected again... 0% clear filter new 1" at bounding box center [253, 116] width 507 height 232
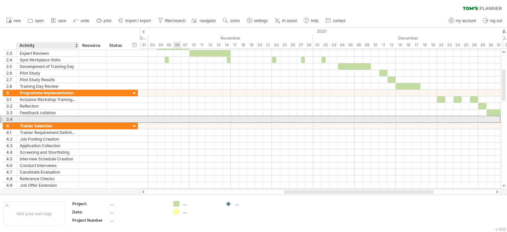
click at [22, 117] on div at bounding box center [48, 119] width 56 height 6
type input "**********"
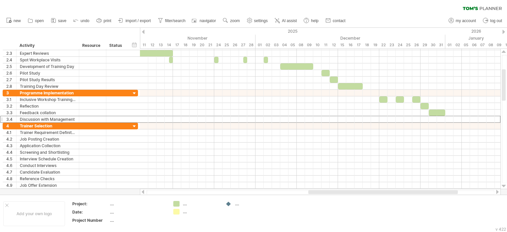
drag, startPoint x: 425, startPoint y: 190, endPoint x: 450, endPoint y: 189, distance: 25.1
click at [450, 189] on div at bounding box center [320, 192] width 361 height 7
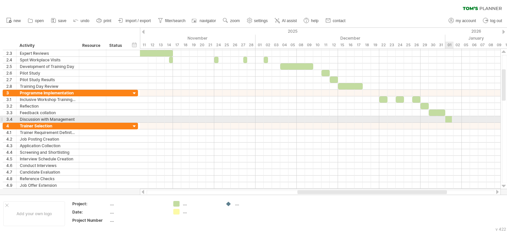
drag, startPoint x: 175, startPoint y: 203, endPoint x: 448, endPoint y: 116, distance: 286.0
click at [448, 116] on div "Trying to reach [DOMAIN_NAME] Connected again... 0% clear filter new 1" at bounding box center [253, 116] width 507 height 232
drag, startPoint x: 449, startPoint y: 118, endPoint x: 461, endPoint y: 118, distance: 11.9
click at [461, 118] on span at bounding box center [461, 119] width 3 height 6
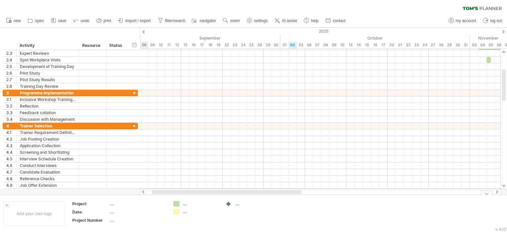
drag, startPoint x: 319, startPoint y: 194, endPoint x: 174, endPoint y: 195, distance: 145.6
click at [174, 195] on div "Trying to reach [DOMAIN_NAME] Connected again... 0% clear filter new 1" at bounding box center [253, 116] width 507 height 232
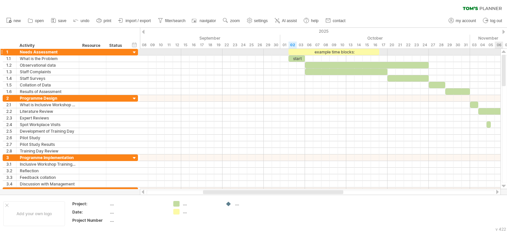
drag, startPoint x: 502, startPoint y: 81, endPoint x: 499, endPoint y: 54, distance: 27.5
click at [499, 54] on div "Trying to reach [DOMAIN_NAME] Connected again... 0% clear filter new 1" at bounding box center [253, 116] width 507 height 232
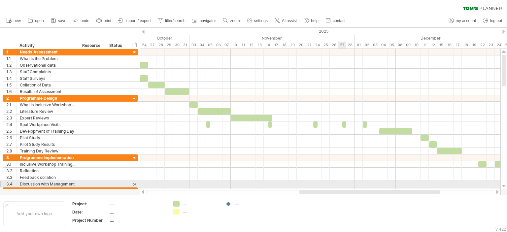
drag, startPoint x: 243, startPoint y: 193, endPoint x: 339, endPoint y: 183, distance: 96.9
click at [339, 183] on div "Trying to reach [DOMAIN_NAME] Connected again... 0% clear filter new 1" at bounding box center [253, 116] width 507 height 232
click at [339, 183] on div at bounding box center [320, 184] width 360 height 7
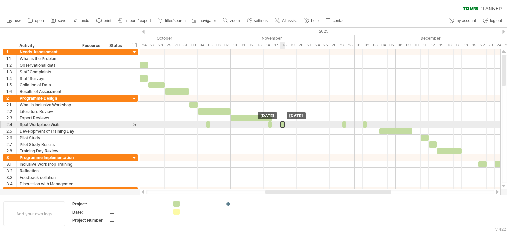
drag, startPoint x: 316, startPoint y: 124, endPoint x: 283, endPoint y: 123, distance: 32.4
click at [283, 123] on div at bounding box center [282, 124] width 4 height 6
drag, startPoint x: 345, startPoint y: 125, endPoint x: 338, endPoint y: 124, distance: 6.7
click at [321, 122] on div "example time blocks: start [DATE] - 0.5 days [DATE]" at bounding box center [320, 119] width 360 height 140
drag, startPoint x: 344, startPoint y: 124, endPoint x: 319, endPoint y: 125, distance: 24.1
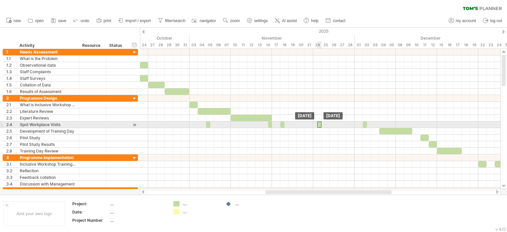
click at [319, 125] on div at bounding box center [319, 124] width 4 height 6
click at [367, 123] on div at bounding box center [365, 124] width 4 height 6
drag, startPoint x: 366, startPoint y: 124, endPoint x: 383, endPoint y: 122, distance: 16.9
click at [383, 122] on div at bounding box center [383, 124] width 8 height 6
drag, startPoint x: 380, startPoint y: 123, endPoint x: 384, endPoint y: 123, distance: 4.6
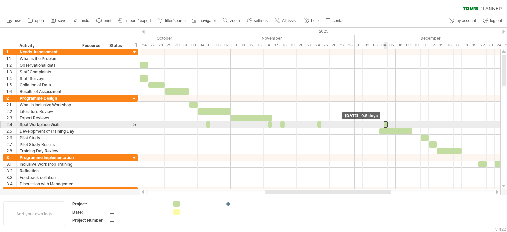
click at [384, 123] on span at bounding box center [383, 124] width 3 height 6
click at [321, 124] on span at bounding box center [321, 124] width 3 height 6
drag, startPoint x: 319, startPoint y: 124, endPoint x: 343, endPoint y: 123, distance: 23.8
click at [343, 123] on div at bounding box center [344, 124] width 4 height 6
drag, startPoint x: 386, startPoint y: 123, endPoint x: 356, endPoint y: 123, distance: 29.0
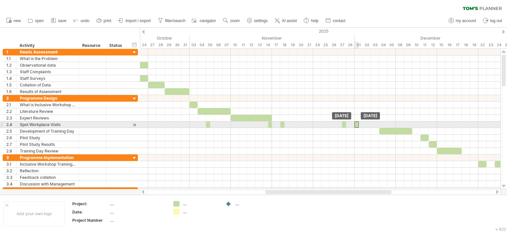
click at [356, 123] on div at bounding box center [356, 124] width 4 height 6
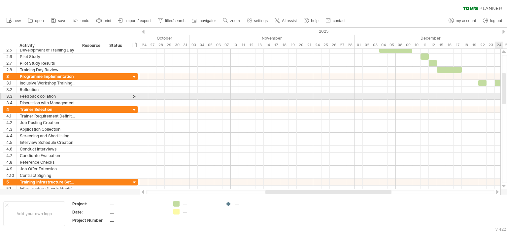
drag, startPoint x: 504, startPoint y: 78, endPoint x: 506, endPoint y: 97, distance: 18.5
click at [506, 97] on div at bounding box center [504, 119] width 5 height 128
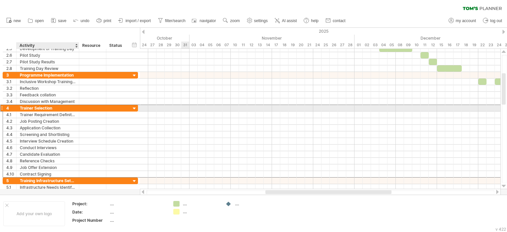
click at [38, 109] on div "Trainer Selection" at bounding box center [48, 108] width 56 height 6
drag, startPoint x: 54, startPoint y: 106, endPoint x: 12, endPoint y: 105, distance: 42.3
click at [12, 105] on div "**********" at bounding box center [70, 108] width 135 height 7
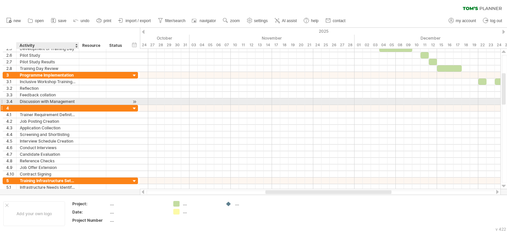
click at [44, 105] on div at bounding box center [48, 108] width 56 height 6
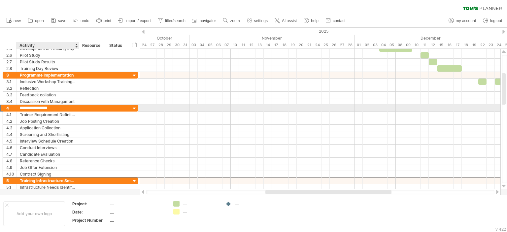
type input "**********"
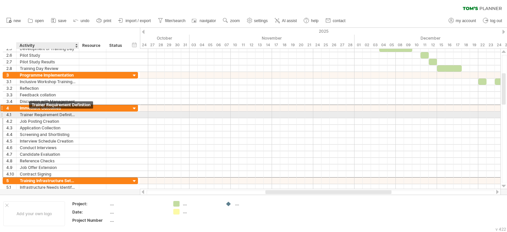
click at [31, 115] on div "Trainer Requirement Definition" at bounding box center [48, 115] width 56 height 6
click at [75, 114] on input "**********" at bounding box center [48, 115] width 56 height 6
drag, startPoint x: 75, startPoint y: 114, endPoint x: 21, endPoint y: 115, distance: 53.2
click at [21, 115] on input "**********" at bounding box center [48, 115] width 56 height 6
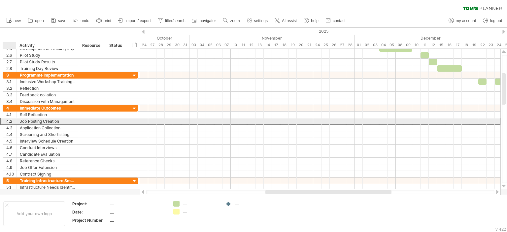
drag, startPoint x: 61, startPoint y: 120, endPoint x: 18, endPoint y: 121, distance: 42.9
click at [18, 121] on div "**********" at bounding box center [48, 121] width 63 height 6
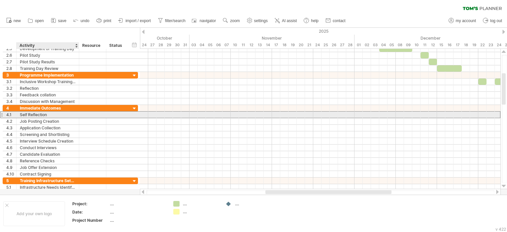
click at [54, 115] on div "Self Reflection" at bounding box center [48, 115] width 56 height 6
type input "**********"
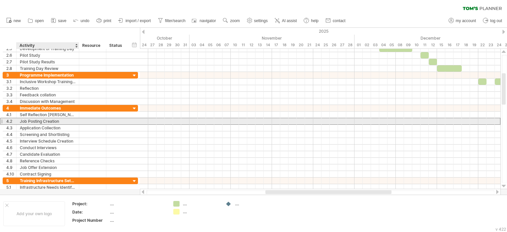
drag, startPoint x: 59, startPoint y: 120, endPoint x: 29, endPoint y: 120, distance: 30.4
click at [29, 120] on div "Job Posting Creation" at bounding box center [48, 121] width 56 height 6
click at [57, 121] on input "**********" at bounding box center [48, 121] width 56 height 6
click at [59, 121] on input "**********" at bounding box center [48, 121] width 56 height 6
drag, startPoint x: 59, startPoint y: 121, endPoint x: 21, endPoint y: 121, distance: 37.3
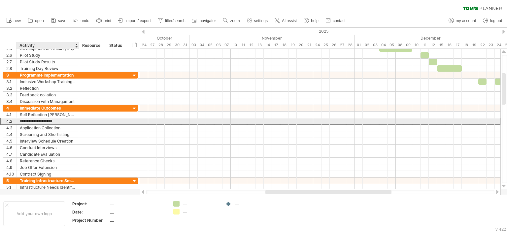
click at [21, 121] on input "**********" at bounding box center [48, 121] width 56 height 6
type input "**********"
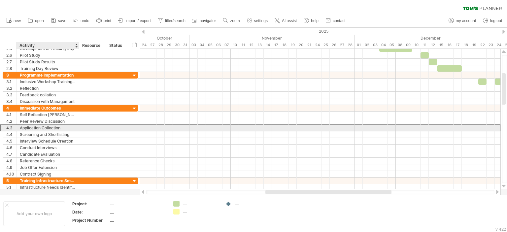
click at [52, 126] on div "Application Collection" at bounding box center [48, 128] width 56 height 6
drag, startPoint x: 60, startPoint y: 126, endPoint x: 16, endPoint y: 129, distance: 44.3
click at [16, 129] on div "**********" at bounding box center [70, 127] width 135 height 7
type input "**********"
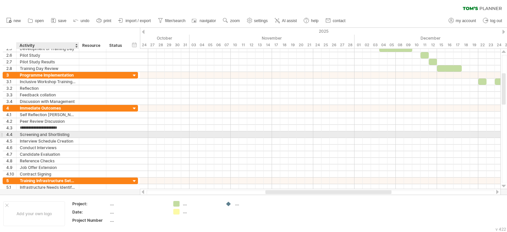
click at [67, 132] on div "Screening and Shortlisting" at bounding box center [48, 134] width 56 height 6
click at [70, 133] on input "**********" at bounding box center [48, 134] width 56 height 6
drag, startPoint x: 70, startPoint y: 133, endPoint x: 8, endPoint y: 137, distance: 61.9
click at [8, 137] on div "**********" at bounding box center [70, 141] width 135 height 73
type input "*******"
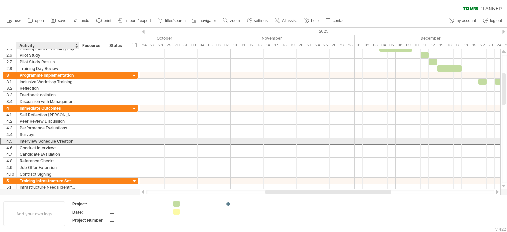
click at [69, 139] on div "Interview Schedule Creation" at bounding box center [48, 141] width 56 height 6
click at [71, 140] on input "**********" at bounding box center [48, 141] width 56 height 6
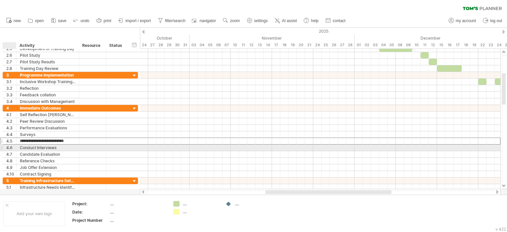
drag, startPoint x: 71, startPoint y: 140, endPoint x: 19, endPoint y: 145, distance: 52.4
click at [19, 145] on div "**********" at bounding box center [70, 141] width 135 height 73
type input "**********"
click at [48, 147] on div "Conduct Interviews" at bounding box center [48, 148] width 56 height 6
click at [48, 147] on input "**********" at bounding box center [48, 148] width 56 height 6
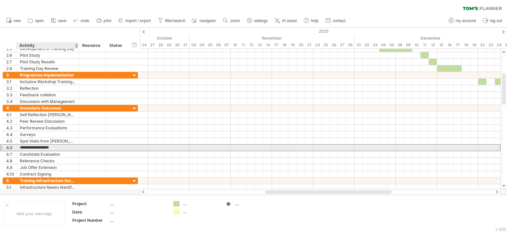
drag, startPoint x: 56, startPoint y: 146, endPoint x: 24, endPoint y: 148, distance: 31.7
click at [24, 148] on input "**********" at bounding box center [48, 148] width 56 height 6
drag, startPoint x: 55, startPoint y: 145, endPoint x: 16, endPoint y: 148, distance: 39.4
click at [17, 148] on div "**********" at bounding box center [48, 148] width 63 height 6
type input "**********"
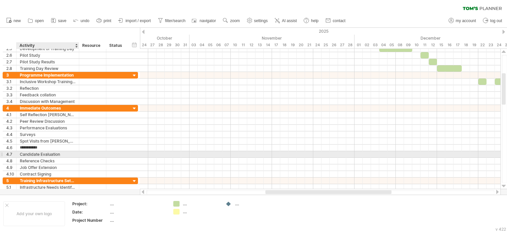
drag, startPoint x: 44, startPoint y: 153, endPoint x: 49, endPoint y: 152, distance: 4.3
click at [48, 152] on div "Candidate Evaluation" at bounding box center [48, 154] width 56 height 6
drag, startPoint x: 59, startPoint y: 152, endPoint x: 14, endPoint y: 157, distance: 45.2
click at [14, 157] on div "**********" at bounding box center [70, 141] width 135 height 73
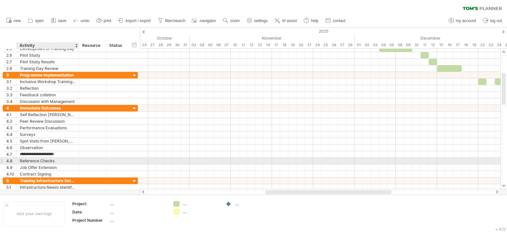
click at [55, 161] on div "Reference Checks" at bounding box center [48, 161] width 56 height 6
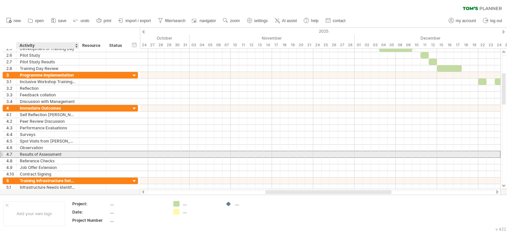
click at [65, 151] on div "Results of Assessment" at bounding box center [48, 154] width 56 height 6
drag, startPoint x: 61, startPoint y: 151, endPoint x: 34, endPoint y: 154, distance: 26.9
click at [34, 154] on input "**********" at bounding box center [48, 154] width 56 height 6
click at [37, 154] on input "*********" at bounding box center [48, 154] width 56 height 6
type input "**********"
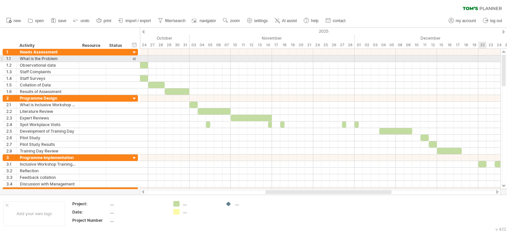
drag, startPoint x: 503, startPoint y: 86, endPoint x: 501, endPoint y: 59, distance: 27.1
click at [501, 59] on div at bounding box center [503, 119] width 7 height 140
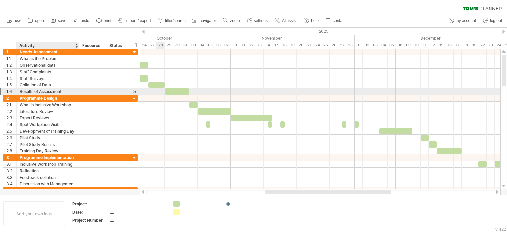
click at [65, 90] on div "Results of Assessment" at bounding box center [48, 91] width 56 height 6
click at [65, 90] on input "**********" at bounding box center [48, 91] width 56 height 6
type input "**********"
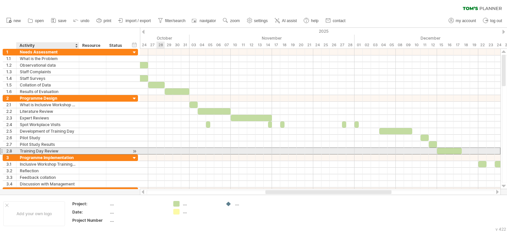
click at [64, 150] on div "Training Day Review" at bounding box center [48, 151] width 56 height 6
click at [64, 150] on input "**********" at bounding box center [48, 151] width 56 height 6
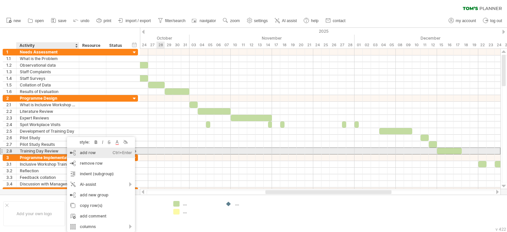
click at [89, 153] on div "add row Ctrl+Enter Cmd+Enter" at bounding box center [101, 153] width 68 height 11
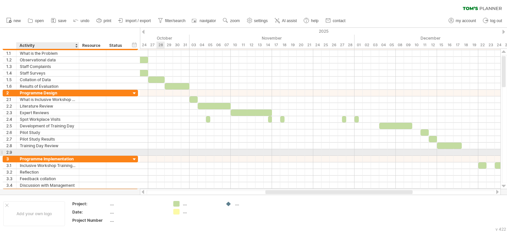
click at [66, 150] on div at bounding box center [48, 152] width 56 height 6
type input "**********"
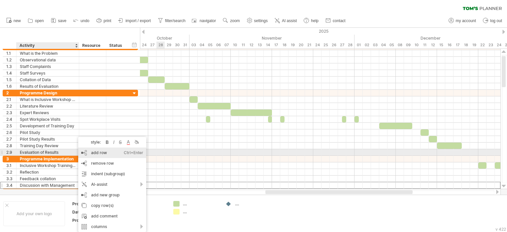
click at [101, 153] on div "add row Ctrl+Enter Cmd+Enter" at bounding box center [112, 153] width 68 height 11
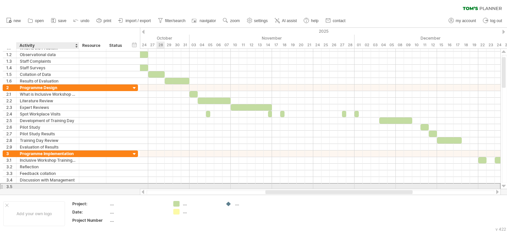
click at [70, 186] on div at bounding box center [48, 187] width 56 height 6
type input "**********"
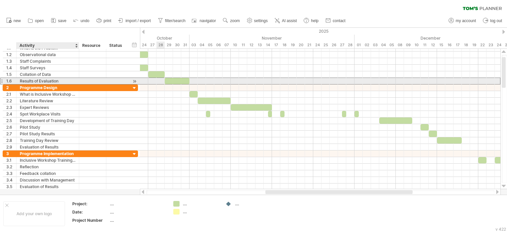
click at [46, 80] on div "Results of Evaluation" at bounding box center [48, 81] width 56 height 6
drag, startPoint x: 40, startPoint y: 82, endPoint x: 16, endPoint y: 82, distance: 24.1
click at [16, 82] on div "**********" at bounding box center [70, 81] width 135 height 7
click at [49, 79] on input "**********" at bounding box center [48, 81] width 56 height 6
type input "**********"
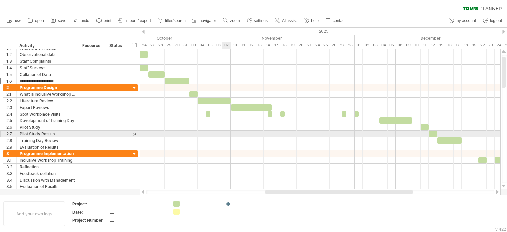
click at [230, 137] on div at bounding box center [320, 140] width 360 height 7
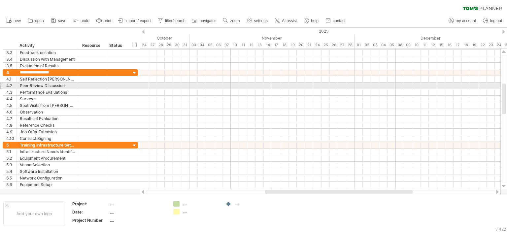
drag, startPoint x: 504, startPoint y: 60, endPoint x: 506, endPoint y: 87, distance: 26.5
click at [506, 87] on div at bounding box center [504, 119] width 5 height 128
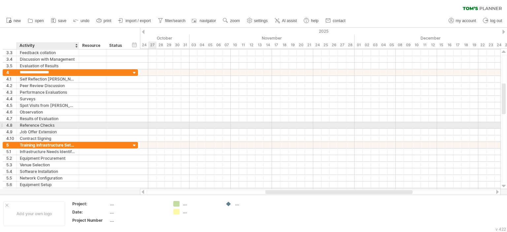
click at [65, 125] on div "Reference Checks" at bounding box center [48, 125] width 56 height 6
click at [65, 125] on input "**********" at bounding box center [48, 125] width 56 height 6
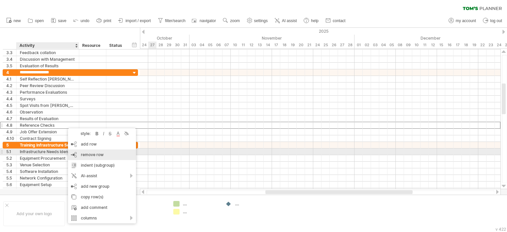
click at [88, 153] on span "remove row" at bounding box center [92, 154] width 23 height 5
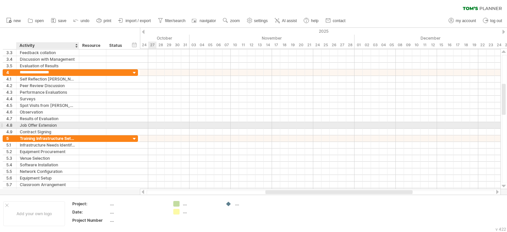
click at [69, 125] on div "Job Offer Extension" at bounding box center [48, 125] width 56 height 6
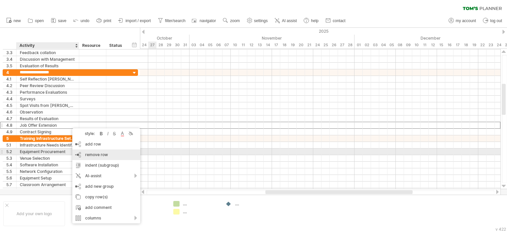
click at [93, 152] on span "remove row" at bounding box center [96, 154] width 23 height 5
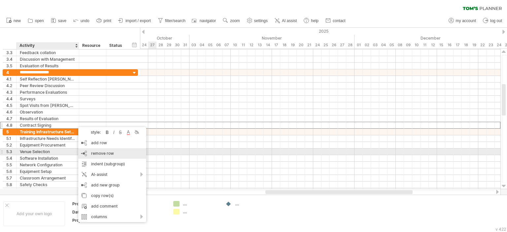
click at [95, 152] on span "remove row" at bounding box center [102, 153] width 23 height 5
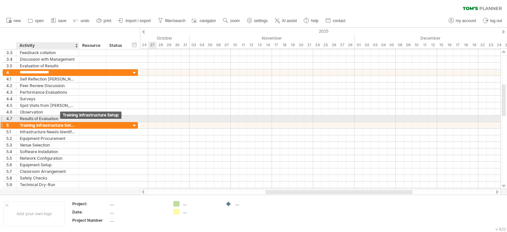
click at [60, 122] on div "Training Infrastructure Setup" at bounding box center [48, 125] width 56 height 6
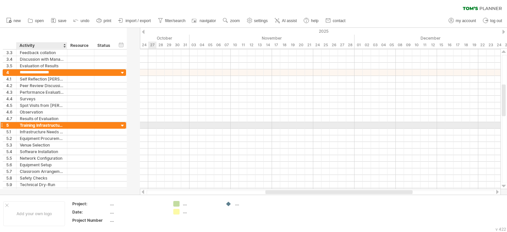
drag, startPoint x: 77, startPoint y: 122, endPoint x: 63, endPoint y: 122, distance: 13.2
click at [65, 122] on div at bounding box center [66, 125] width 3 height 7
drag, startPoint x: 63, startPoint y: 122, endPoint x: 64, endPoint y: 128, distance: 5.4
click at [64, 128] on div "**********" at bounding box center [64, 158] width 123 height 73
click at [58, 123] on div "Training Infrastructure Setup" at bounding box center [42, 125] width 44 height 6
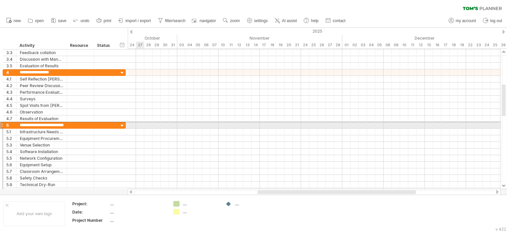
drag, startPoint x: 62, startPoint y: 124, endPoint x: 0, endPoint y: 124, distance: 62.1
click at [0, 124] on div "**********" at bounding box center [63, 55] width 126 height 277
type input "*****"
drag, startPoint x: 36, startPoint y: 123, endPoint x: 0, endPoint y: 122, distance: 35.7
click at [0, 122] on div "**********" at bounding box center [63, 55] width 126 height 277
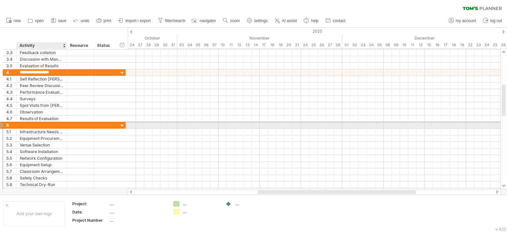
click at [28, 124] on div at bounding box center [42, 125] width 44 height 6
type input "**********"
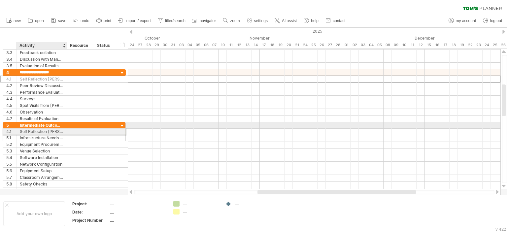
drag, startPoint x: 51, startPoint y: 80, endPoint x: 49, endPoint y: 130, distance: 50.9
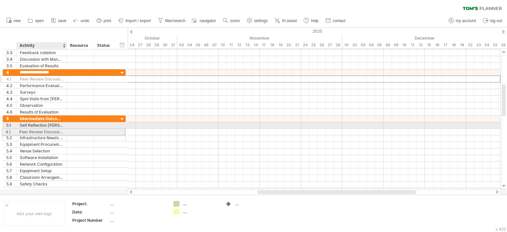
drag, startPoint x: 48, startPoint y: 79, endPoint x: 46, endPoint y: 131, distance: 51.9
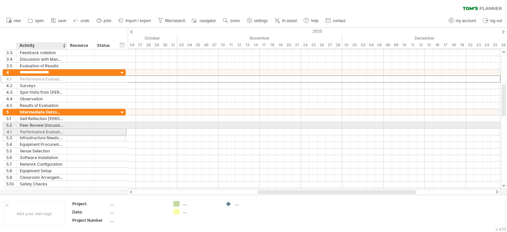
drag, startPoint x: 45, startPoint y: 79, endPoint x: 44, endPoint y: 131, distance: 51.8
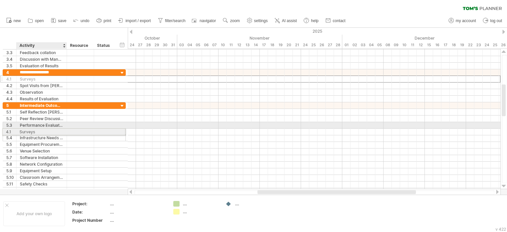
drag, startPoint x: 37, startPoint y: 79, endPoint x: 36, endPoint y: 131, distance: 51.8
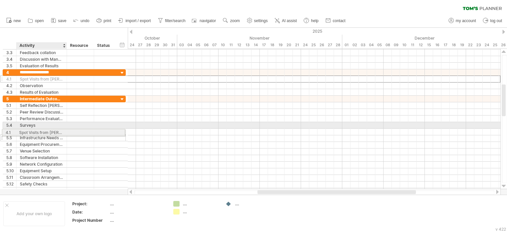
drag, startPoint x: 37, startPoint y: 78, endPoint x: 33, endPoint y: 131, distance: 53.9
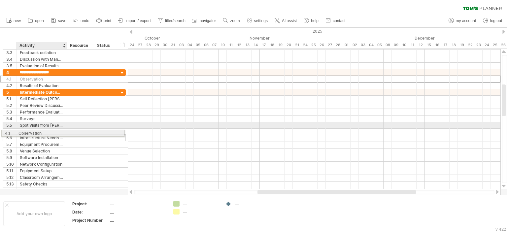
drag, startPoint x: 34, startPoint y: 79, endPoint x: 30, endPoint y: 132, distance: 53.0
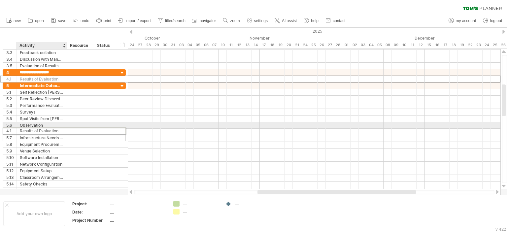
drag, startPoint x: 35, startPoint y: 81, endPoint x: 33, endPoint y: 130, distance: 48.9
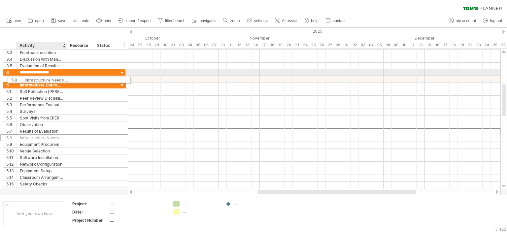
drag, startPoint x: 38, startPoint y: 132, endPoint x: 42, endPoint y: 79, distance: 53.0
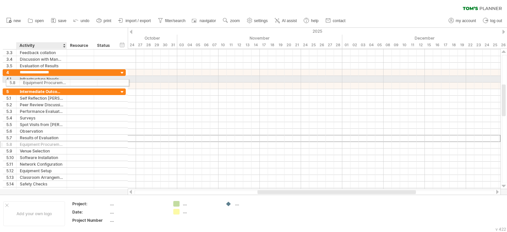
drag, startPoint x: 40, startPoint y: 137, endPoint x: 42, endPoint y: 82, distance: 55.1
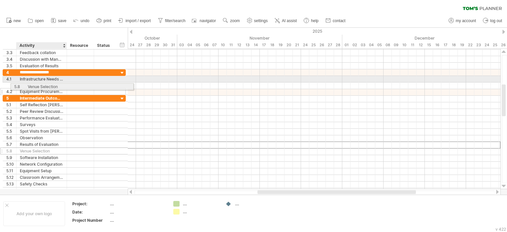
drag, startPoint x: 26, startPoint y: 145, endPoint x: 34, endPoint y: 85, distance: 59.9
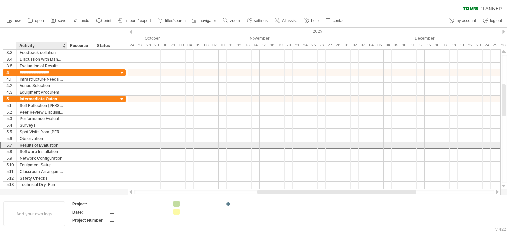
click at [34, 145] on div "Results of Evaluation" at bounding box center [42, 145] width 44 height 6
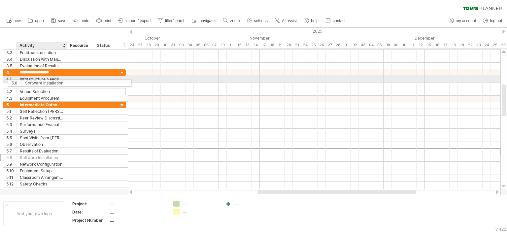
drag, startPoint x: 34, startPoint y: 151, endPoint x: 39, endPoint y: 82, distance: 69.5
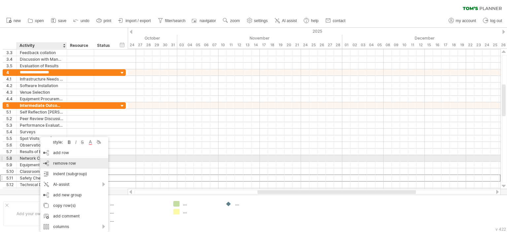
click at [64, 161] on span "remove row" at bounding box center [64, 163] width 23 height 5
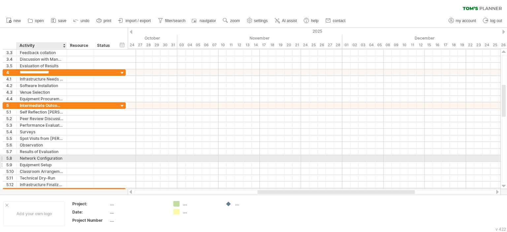
click at [56, 162] on div "Equipment Setup" at bounding box center [42, 165] width 44 height 6
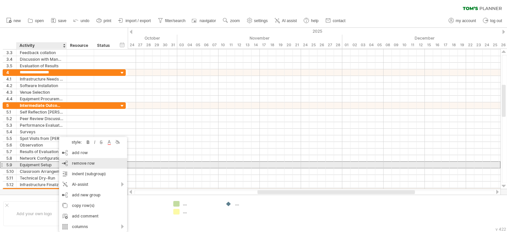
click at [68, 162] on div "remove row remove selected rows" at bounding box center [93, 163] width 68 height 11
click at [71, 166] on div "remove row remove selected rows" at bounding box center [90, 163] width 68 height 11
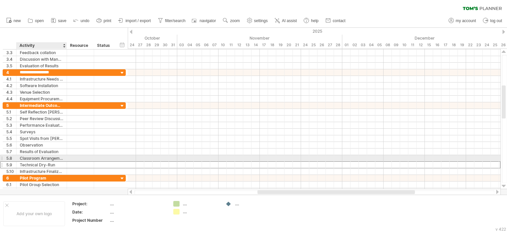
click at [55, 163] on div "Technical Dry-Run" at bounding box center [42, 165] width 44 height 6
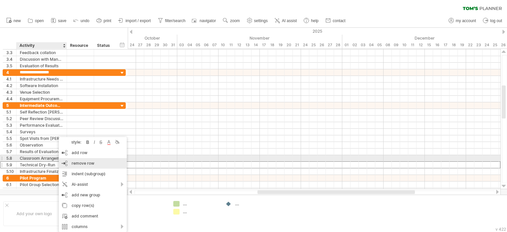
click at [75, 166] on div "remove row remove selected rows" at bounding box center [93, 163] width 68 height 11
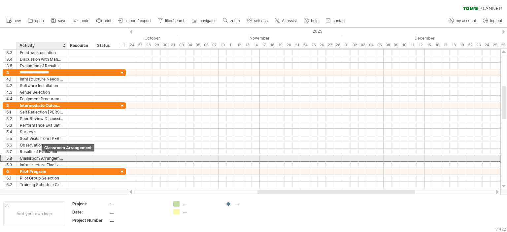
click at [42, 156] on div "Classroom Arrangement" at bounding box center [42, 158] width 44 height 6
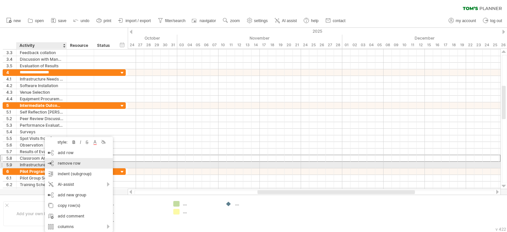
click at [57, 162] on div "remove row remove selected rows" at bounding box center [79, 163] width 68 height 11
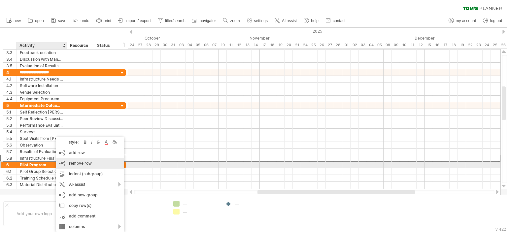
click at [71, 164] on span "remove row" at bounding box center [80, 163] width 23 height 5
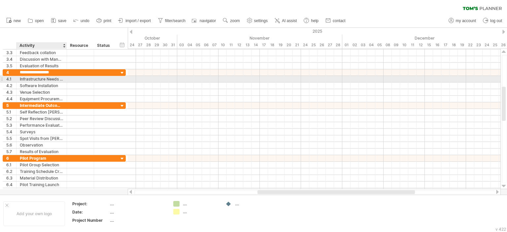
click at [49, 79] on div "Infrastructure Needs Identification" at bounding box center [42, 79] width 44 height 6
drag, startPoint x: 63, startPoint y: 78, endPoint x: 30, endPoint y: 76, distance: 33.7
click at [30, 76] on div "**********" at bounding box center [42, 79] width 50 height 6
drag, startPoint x: 20, startPoint y: 78, endPoint x: 75, endPoint y: 82, distance: 54.3
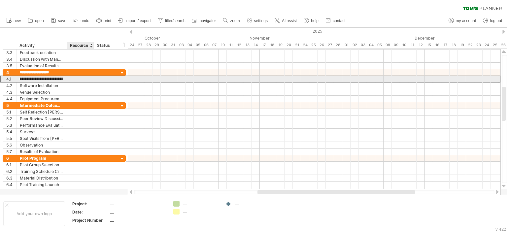
click at [75, 82] on div "**********" at bounding box center [64, 79] width 123 height 7
type input "*"
type input "**********"
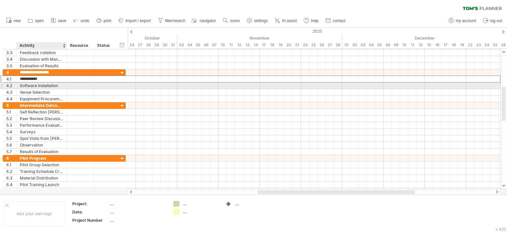
click at [50, 83] on div "Software Installation" at bounding box center [42, 86] width 44 height 6
drag, startPoint x: 60, startPoint y: 85, endPoint x: 10, endPoint y: 84, distance: 50.2
click at [10, 84] on div "**********" at bounding box center [64, 85] width 123 height 7
type input "**********"
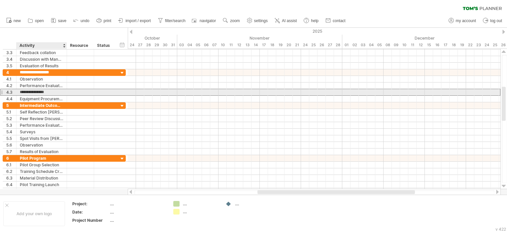
click at [50, 91] on input "**********" at bounding box center [42, 92] width 44 height 6
drag, startPoint x: 52, startPoint y: 91, endPoint x: 8, endPoint y: 93, distance: 44.6
click at [8, 93] on div "**********" at bounding box center [64, 92] width 123 height 7
type input "**********"
click at [40, 95] on div "Training Scenario Morning" at bounding box center [42, 92] width 44 height 6
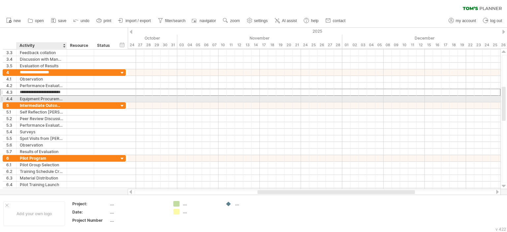
click at [41, 97] on div "Equipment Procurement" at bounding box center [42, 99] width 44 height 6
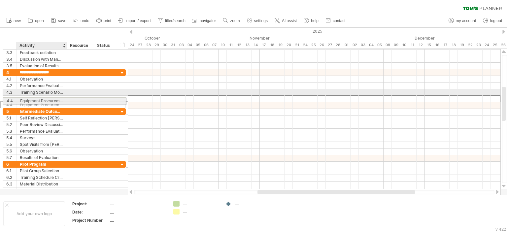
drag, startPoint x: 63, startPoint y: 97, endPoint x: 40, endPoint y: 99, distance: 23.8
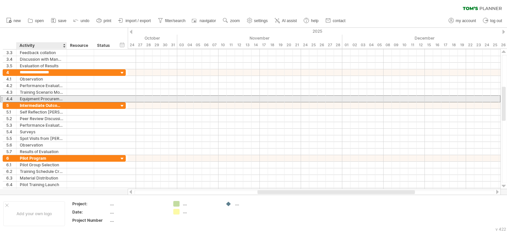
click at [59, 96] on div "Equipment Procurement" at bounding box center [42, 99] width 44 height 6
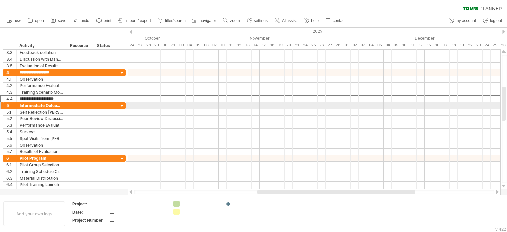
drag, startPoint x: 62, startPoint y: 97, endPoint x: 0, endPoint y: 105, distance: 62.6
click at [0, 105] on div "**********" at bounding box center [63, 55] width 126 height 277
type input "**"
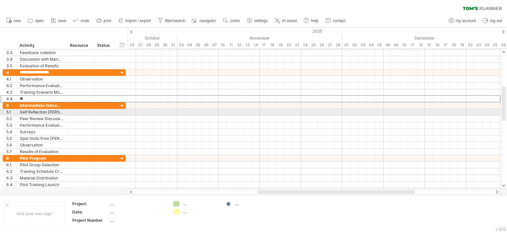
drag, startPoint x: 30, startPoint y: 96, endPoint x: 0, endPoint y: 110, distance: 33.5
click at [0, 110] on div "**********" at bounding box center [63, 55] width 126 height 277
type input "**********"
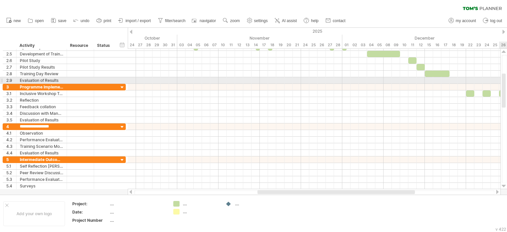
drag, startPoint x: 504, startPoint y: 91, endPoint x: 502, endPoint y: 78, distance: 13.3
click at [502, 78] on div at bounding box center [504, 91] width 4 height 34
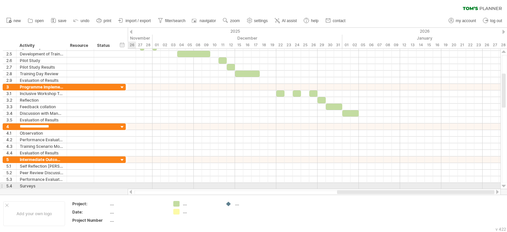
drag, startPoint x: 299, startPoint y: 192, endPoint x: 401, endPoint y: 189, distance: 101.7
click at [401, 189] on div at bounding box center [314, 192] width 373 height 7
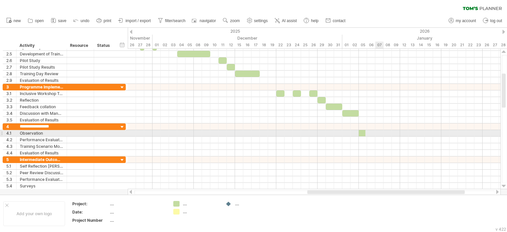
drag, startPoint x: 176, startPoint y: 204, endPoint x: 362, endPoint y: 131, distance: 199.9
click at [362, 131] on div "Trying to reach [DOMAIN_NAME] Connected again... 0% clear filter new 1" at bounding box center [253, 116] width 507 height 232
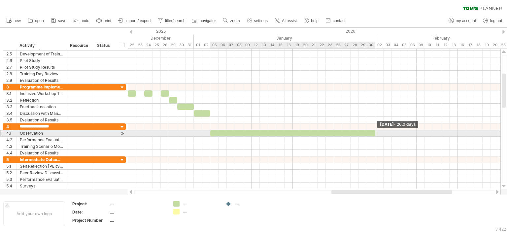
drag, startPoint x: 362, startPoint y: 131, endPoint x: 375, endPoint y: 132, distance: 12.9
click at [375, 132] on span at bounding box center [375, 133] width 3 height 6
drag, startPoint x: 178, startPoint y: 203, endPoint x: 214, endPoint y: 137, distance: 75.6
click at [214, 137] on div "Trying to reach [DOMAIN_NAME] Connected again... 0% clear filter new 1" at bounding box center [253, 116] width 507 height 232
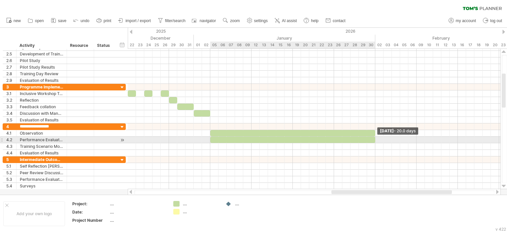
drag, startPoint x: 215, startPoint y: 138, endPoint x: 376, endPoint y: 139, distance: 160.4
click at [376, 139] on span at bounding box center [375, 140] width 3 height 6
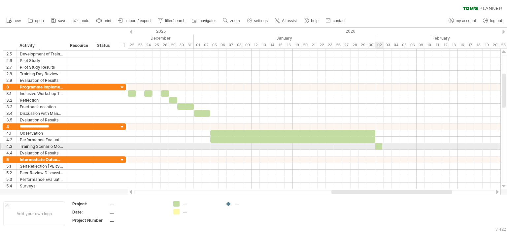
drag, startPoint x: 177, startPoint y: 203, endPoint x: 379, endPoint y: 145, distance: 210.2
click at [379, 145] on div "Trying to reach [DOMAIN_NAME] Connected again... 0% clear filter new 1" at bounding box center [253, 116] width 507 height 232
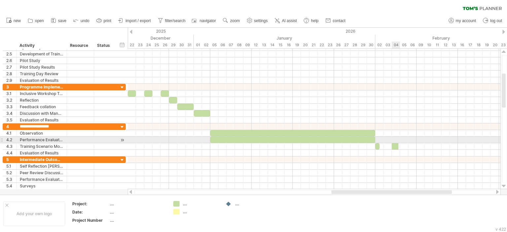
drag, startPoint x: 174, startPoint y: 203, endPoint x: 395, endPoint y: 143, distance: 228.4
click at [395, 143] on div "Trying to reach [DOMAIN_NAME] Connected again... 0% clear filter new 1" at bounding box center [253, 116] width 507 height 232
drag, startPoint x: 177, startPoint y: 201, endPoint x: 412, endPoint y: 143, distance: 242.1
click at [412, 143] on div "Trying to reach [DOMAIN_NAME] Connected again... 0% clear filter new 1" at bounding box center [253, 116] width 507 height 232
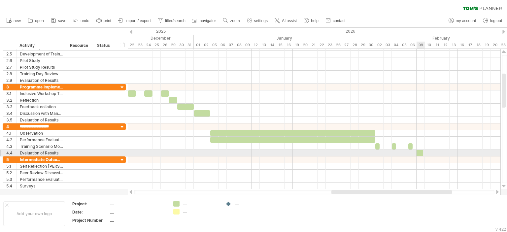
drag, startPoint x: 175, startPoint y: 204, endPoint x: 419, endPoint y: 152, distance: 249.4
click at [419, 152] on div "Trying to reach [DOMAIN_NAME] Connected again... 0% clear filter new 1" at bounding box center [253, 116] width 507 height 232
drag, startPoint x: 420, startPoint y: 152, endPoint x: 440, endPoint y: 151, distance: 20.2
click at [440, 151] on div at bounding box center [429, 153] width 25 height 6
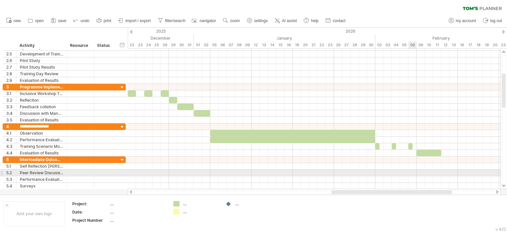
click at [411, 170] on div at bounding box center [314, 173] width 373 height 7
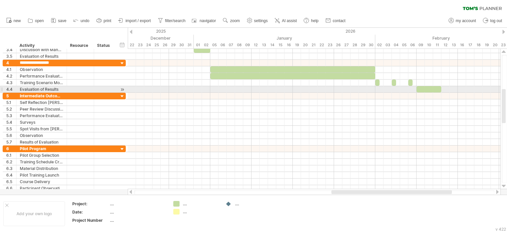
drag, startPoint x: 504, startPoint y: 78, endPoint x: 503, endPoint y: 94, distance: 15.9
click at [503, 94] on div at bounding box center [504, 106] width 4 height 34
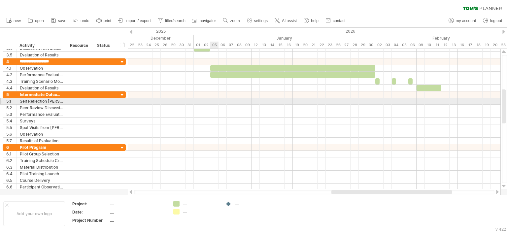
click at [214, 101] on div at bounding box center [314, 101] width 373 height 7
drag, startPoint x: 176, startPoint y: 202, endPoint x: 214, endPoint y: 101, distance: 107.6
click at [214, 101] on div "Trying to reach [DOMAIN_NAME] Connected again... 0% clear filter new 1" at bounding box center [253, 116] width 507 height 232
drag, startPoint x: 214, startPoint y: 101, endPoint x: 233, endPoint y: 100, distance: 18.5
click at [233, 100] on div at bounding box center [222, 101] width 25 height 6
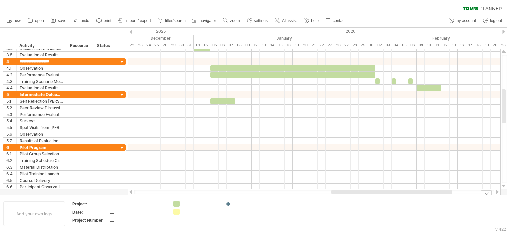
click at [178, 203] on div "Trying to reach [DOMAIN_NAME] Connected again... 0% clear filter new 1" at bounding box center [253, 116] width 507 height 232
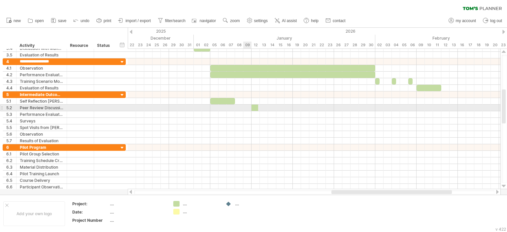
drag, startPoint x: 178, startPoint y: 203, endPoint x: 252, endPoint y: 108, distance: 120.8
click at [252, 108] on div "Trying to reach [DOMAIN_NAME] Connected again... 0% clear filter new 1" at bounding box center [253, 116] width 507 height 232
drag, startPoint x: 177, startPoint y: 204, endPoint x: 212, endPoint y: 106, distance: 103.6
click at [212, 106] on div "Trying to reach [DOMAIN_NAME] Connected again... 0% clear filter new 1" at bounding box center [253, 116] width 507 height 232
drag, startPoint x: 177, startPoint y: 203, endPoint x: 296, endPoint y: 106, distance: 153.6
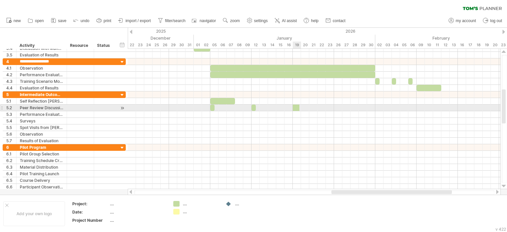
click at [296, 106] on div "Trying to reach [DOMAIN_NAME] Connected again... 0% clear filter new 1" at bounding box center [253, 116] width 507 height 232
drag, startPoint x: 177, startPoint y: 204, endPoint x: 337, endPoint y: 107, distance: 187.6
click at [337, 107] on div "Trying to reach [DOMAIN_NAME] Connected again... 0% clear filter new 1" at bounding box center [253, 116] width 507 height 232
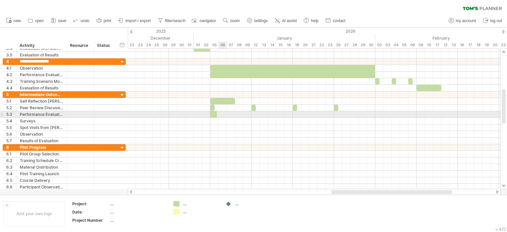
drag, startPoint x: 177, startPoint y: 204, endPoint x: 213, endPoint y: 113, distance: 97.5
click at [213, 113] on div "Trying to reach [DOMAIN_NAME] Connected again... 0% clear filter new 1" at bounding box center [253, 116] width 507 height 232
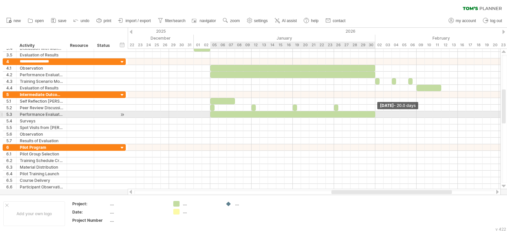
drag, startPoint x: 214, startPoint y: 113, endPoint x: 376, endPoint y: 113, distance: 161.4
click at [376, 113] on span at bounding box center [375, 114] width 3 height 6
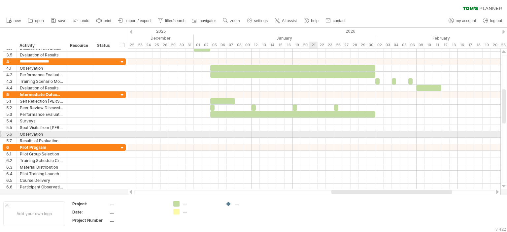
click at [317, 134] on div at bounding box center [314, 134] width 373 height 7
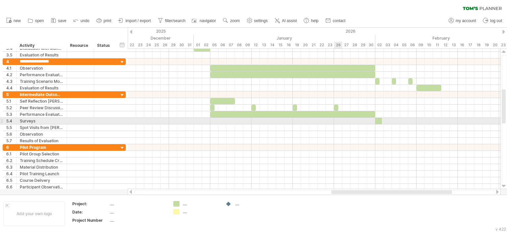
drag, startPoint x: 177, startPoint y: 204, endPoint x: 379, endPoint y: 119, distance: 219.5
click at [379, 119] on div "Trying to reach [DOMAIN_NAME] Connected again... 0% clear filter new 1" at bounding box center [253, 116] width 507 height 232
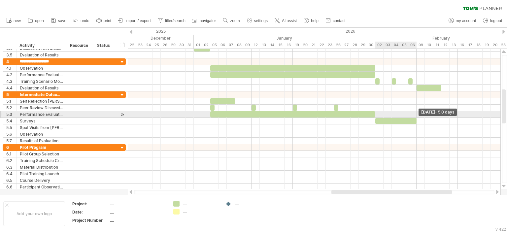
drag, startPoint x: 379, startPoint y: 119, endPoint x: 418, endPoint y: 115, distance: 39.2
click at [418, 115] on div "example time blocks: start [DATE] - 5.0 days [DATE]" at bounding box center [314, 119] width 373 height 140
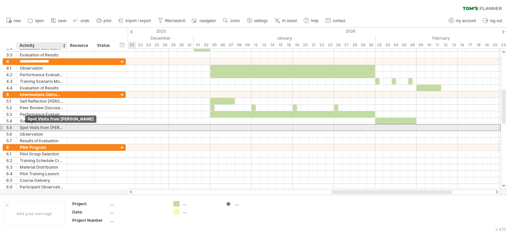
click at [29, 129] on div "Spot Visits from [PERSON_NAME]" at bounding box center [42, 127] width 44 height 6
drag, startPoint x: 176, startPoint y: 204, endPoint x: 230, endPoint y: 125, distance: 95.8
click at [230, 125] on div "Trying to reach [DOMAIN_NAME] Connected again... 0% clear filter new 1" at bounding box center [253, 116] width 507 height 232
drag, startPoint x: 175, startPoint y: 204, endPoint x: 286, endPoint y: 126, distance: 136.1
click at [286, 126] on div "Trying to reach [DOMAIN_NAME] Connected again... 0% clear filter new 1" at bounding box center [253, 116] width 507 height 232
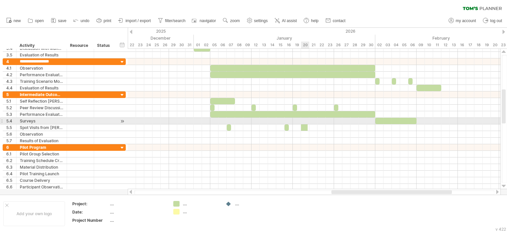
drag, startPoint x: 175, startPoint y: 204, endPoint x: 304, endPoint y: 124, distance: 151.7
click at [304, 124] on div "Trying to reach [DOMAIN_NAME] Connected again... 0% clear filter new 1" at bounding box center [253, 116] width 507 height 232
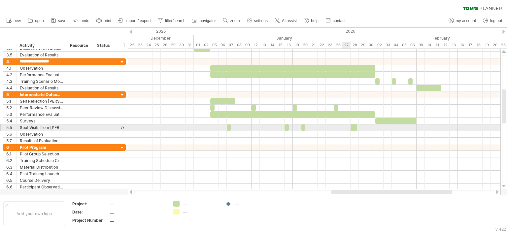
drag, startPoint x: 175, startPoint y: 204, endPoint x: 354, endPoint y: 125, distance: 195.6
click at [354, 125] on div "Trying to reach [DOMAIN_NAME] Connected again... 0% clear filter new 1" at bounding box center [253, 116] width 507 height 232
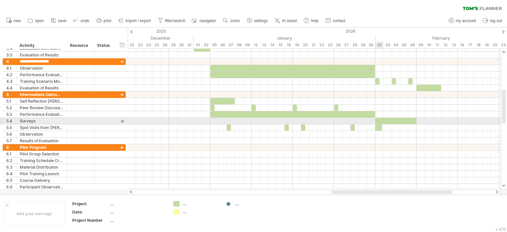
drag, startPoint x: 174, startPoint y: 202, endPoint x: 377, endPoint y: 124, distance: 217.7
click at [377, 124] on div "Trying to reach [DOMAIN_NAME] Connected again... 0% clear filter new 1" at bounding box center [253, 116] width 507 height 232
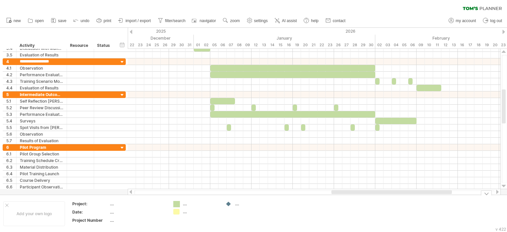
click at [176, 203] on div "Trying to reach [DOMAIN_NAME] Connected again... 0% clear filter new 1" at bounding box center [253, 116] width 507 height 232
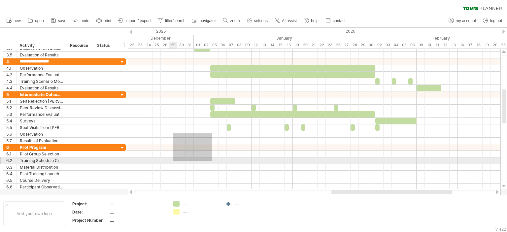
drag, startPoint x: 212, startPoint y: 133, endPoint x: 169, endPoint y: 161, distance: 51.4
click at [169, 161] on div at bounding box center [314, 117] width 373 height 145
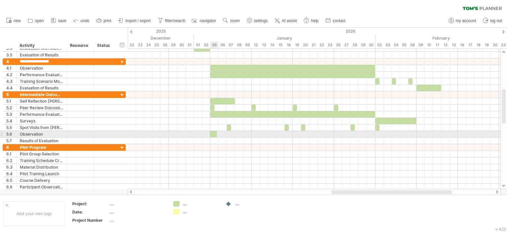
drag, startPoint x: 177, startPoint y: 204, endPoint x: 213, endPoint y: 132, distance: 80.9
click at [213, 132] on div "Trying to reach [DOMAIN_NAME] Connected again... 0% clear filter new 1" at bounding box center [253, 116] width 507 height 232
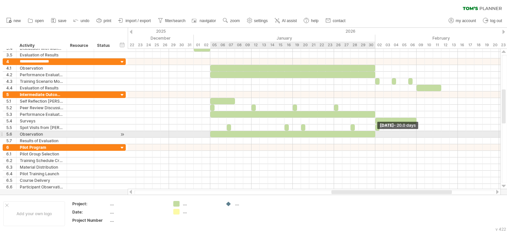
drag, startPoint x: 214, startPoint y: 133, endPoint x: 375, endPoint y: 132, distance: 161.4
click at [375, 132] on span at bounding box center [375, 134] width 3 height 6
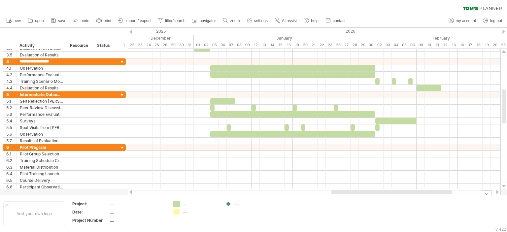
click at [176, 203] on div "Trying to reach [DOMAIN_NAME] Connected again... 0% clear filter new 1" at bounding box center [253, 116] width 507 height 232
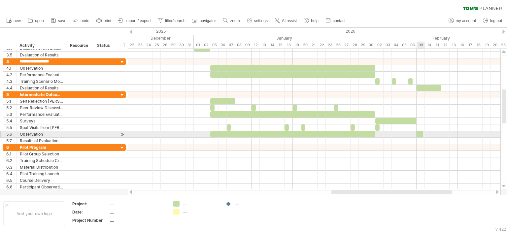
drag, startPoint x: 176, startPoint y: 203, endPoint x: 419, endPoint y: 132, distance: 252.5
click at [419, 132] on div "Trying to reach [DOMAIN_NAME] Connected again... 0% clear filter new 1" at bounding box center [253, 116] width 507 height 232
drag, startPoint x: 421, startPoint y: 133, endPoint x: 440, endPoint y: 134, distance: 19.1
click at [440, 134] on span at bounding box center [441, 134] width 3 height 6
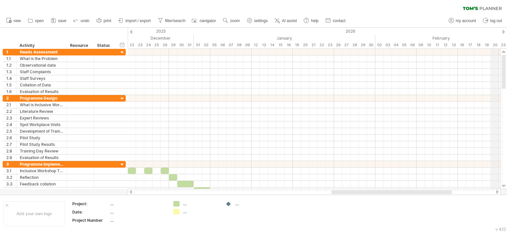
drag, startPoint x: 503, startPoint y: 96, endPoint x: 496, endPoint y: 47, distance: 49.3
click at [496, 47] on div "Trying to reach [DOMAIN_NAME] Connected again... 0% clear filter new 1" at bounding box center [253, 116] width 507 height 232
click at [403, 192] on div at bounding box center [391, 192] width 120 height 4
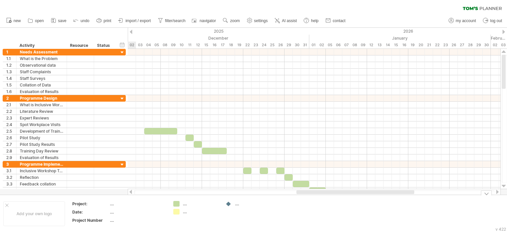
drag, startPoint x: 403, startPoint y: 192, endPoint x: 368, endPoint y: 230, distance: 51.4
click at [368, 230] on div "Trying to reach [DOMAIN_NAME] Connected again... 0% clear filter new 1" at bounding box center [253, 116] width 507 height 232
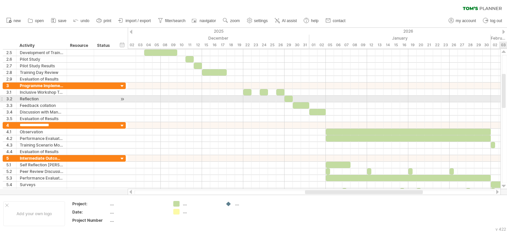
drag, startPoint x: 504, startPoint y: 83, endPoint x: 506, endPoint y: 102, distance: 19.3
click at [506, 102] on div at bounding box center [504, 119] width 5 height 128
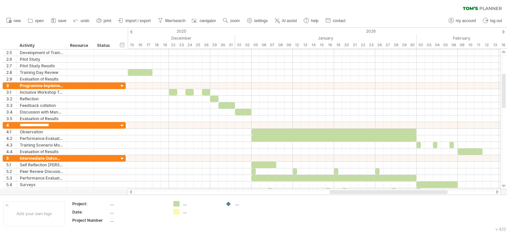
drag, startPoint x: 417, startPoint y: 191, endPoint x: 444, endPoint y: 192, distance: 27.4
click at [444, 192] on div at bounding box center [389, 192] width 118 height 4
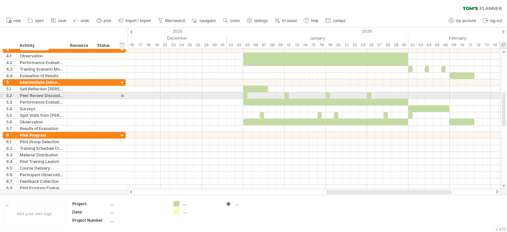
drag, startPoint x: 503, startPoint y: 80, endPoint x: 503, endPoint y: 98, distance: 18.5
click at [503, 98] on div at bounding box center [504, 109] width 4 height 34
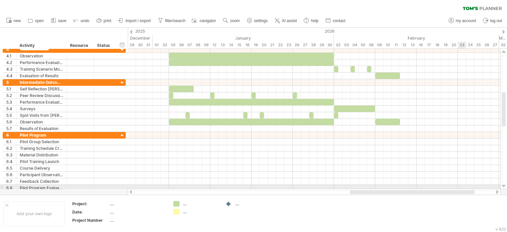
drag, startPoint x: 437, startPoint y: 192, endPoint x: 460, endPoint y: 186, distance: 23.9
click at [460, 186] on div "Trying to reach [DOMAIN_NAME] Connected again... 0% clear filter new 1" at bounding box center [253, 116] width 507 height 232
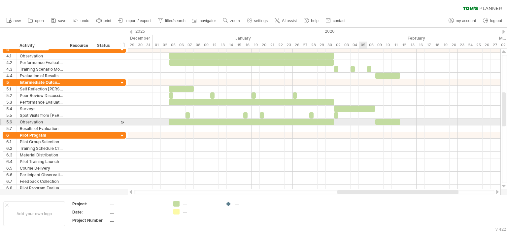
drag, startPoint x: 363, startPoint y: 120, endPoint x: 380, endPoint y: 117, distance: 17.0
click at [378, 118] on div "example time blocks: start [DATE] - 3.0 days [DATE]" at bounding box center [314, 119] width 373 height 140
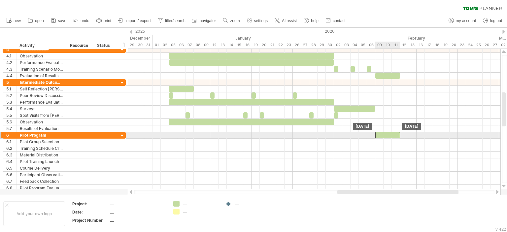
drag, startPoint x: 383, startPoint y: 121, endPoint x: 382, endPoint y: 133, distance: 12.6
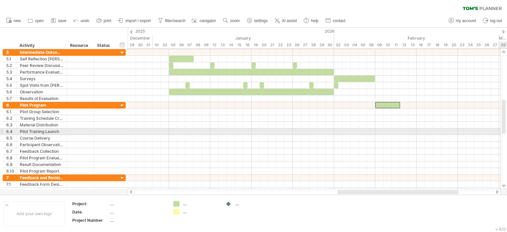
drag, startPoint x: 503, startPoint y: 122, endPoint x: 500, endPoint y: 129, distance: 7.4
click at [500, 129] on div at bounding box center [503, 119] width 7 height 140
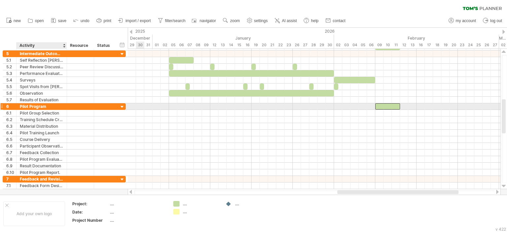
click at [45, 105] on div "Pilot Program" at bounding box center [42, 106] width 44 height 6
type input "*"
click at [37, 105] on div at bounding box center [42, 106] width 44 height 6
type input "**********"
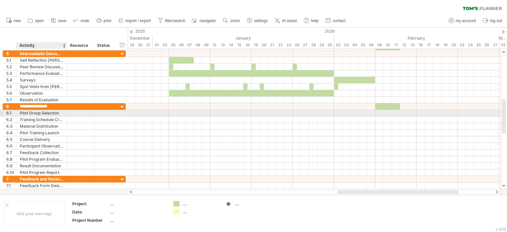
click at [50, 111] on div "Pilot Group Selection" at bounding box center [42, 113] width 44 height 6
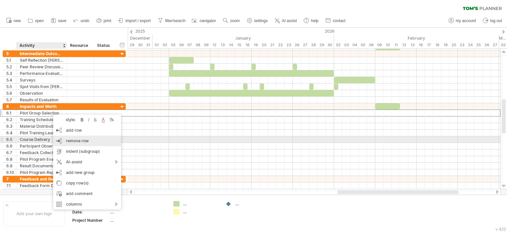
click at [74, 141] on span "remove row" at bounding box center [77, 140] width 23 height 5
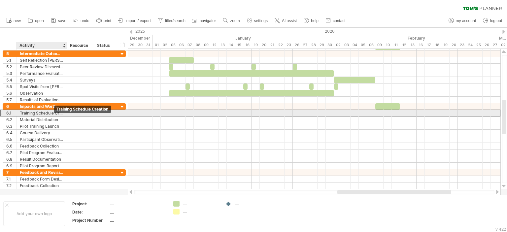
click at [53, 113] on div "Training Schedule Creation" at bounding box center [42, 113] width 44 height 6
click at [51, 113] on input "**********" at bounding box center [42, 113] width 44 height 6
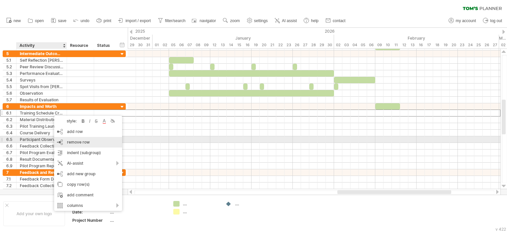
click at [70, 141] on span "remove row" at bounding box center [78, 142] width 23 height 5
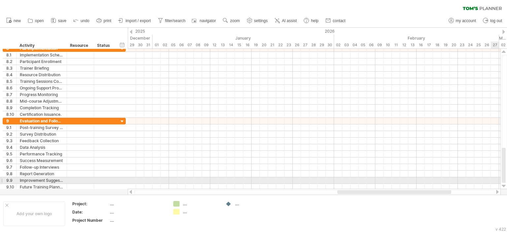
drag, startPoint x: 505, startPoint y: 113, endPoint x: 507, endPoint y: 178, distance: 64.4
click at [507, 178] on div at bounding box center [504, 119] width 5 height 128
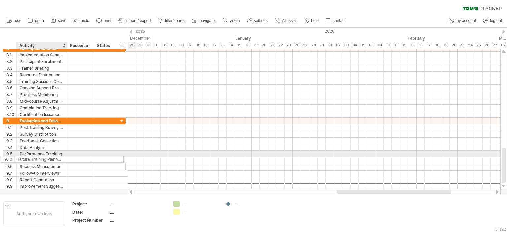
drag, startPoint x: 35, startPoint y: 184, endPoint x: 31, endPoint y: 159, distance: 24.7
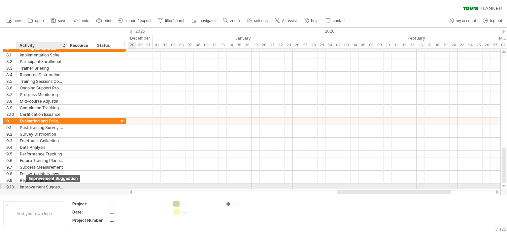
type textarea "*********"
click at [27, 184] on div "Improvement Suggestion" at bounding box center [42, 187] width 44 height 6
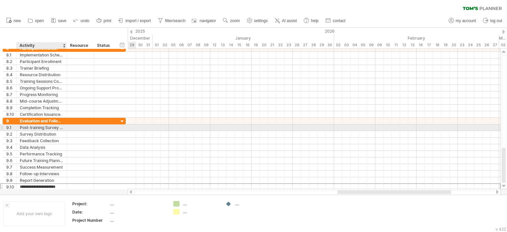
click at [28, 127] on div "Post-training Survey Design" at bounding box center [42, 127] width 44 height 6
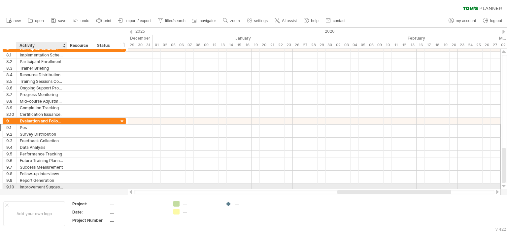
click at [21, 184] on div "Improvement Suggestion" at bounding box center [42, 187] width 44 height 6
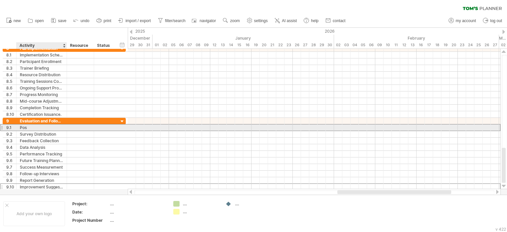
click at [24, 126] on div "Pos" at bounding box center [42, 127] width 44 height 6
type input "**"
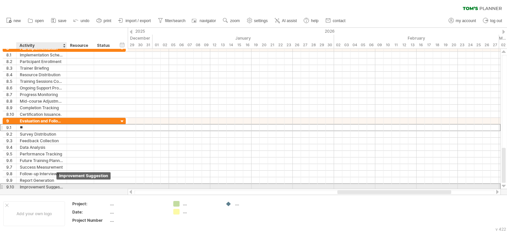
click at [62, 186] on div "Improvement Suggestion" at bounding box center [42, 187] width 44 height 6
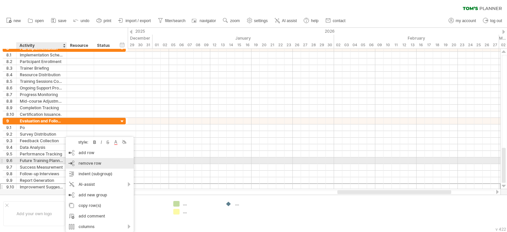
click at [82, 162] on span "remove row" at bounding box center [90, 163] width 23 height 5
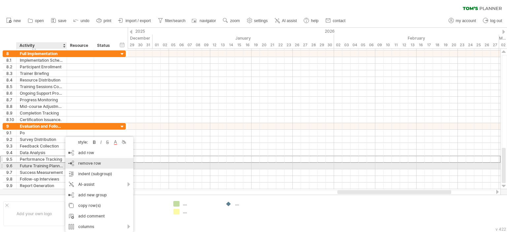
click at [78, 164] on span "remove row" at bounding box center [89, 163] width 23 height 5
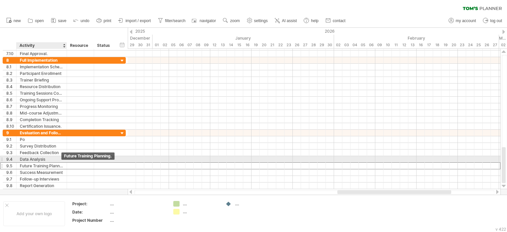
click at [47, 163] on div "Future Training Planning." at bounding box center [42, 166] width 44 height 6
click at [52, 158] on div "Data Analysis" at bounding box center [42, 159] width 44 height 6
click at [62, 156] on input "**********" at bounding box center [42, 159] width 44 height 6
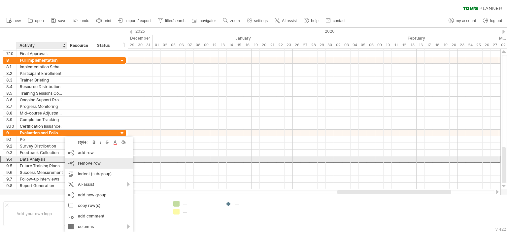
click at [80, 162] on span "remove row" at bounding box center [89, 163] width 23 height 5
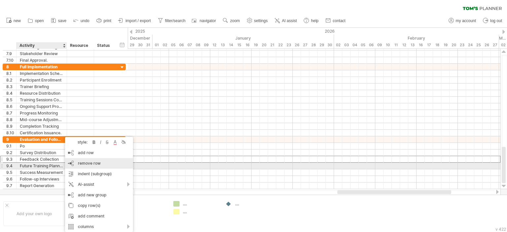
click at [80, 163] on span "remove row" at bounding box center [89, 163] width 23 height 5
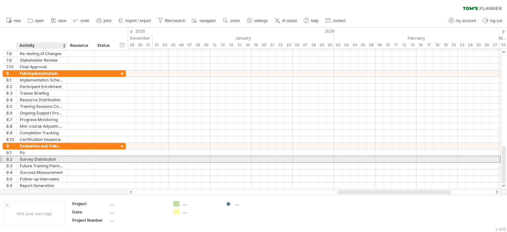
click at [67, 160] on div "**********" at bounding box center [64, 159] width 123 height 7
click at [63, 158] on div "Survey Distribution" at bounding box center [42, 159] width 44 height 6
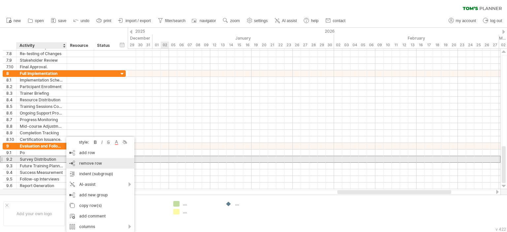
click at [95, 161] on span "remove row" at bounding box center [90, 163] width 23 height 5
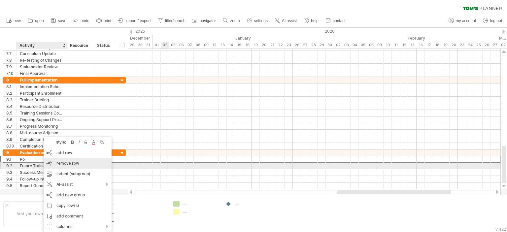
click at [56, 166] on div "remove row remove selected rows" at bounding box center [78, 163] width 68 height 11
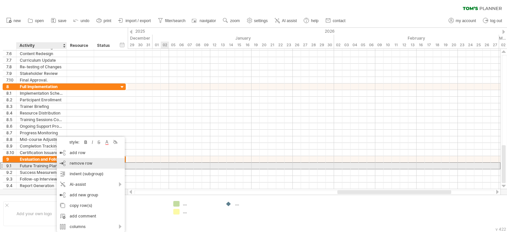
click at [68, 166] on div "remove row remove selected rows" at bounding box center [91, 163] width 68 height 11
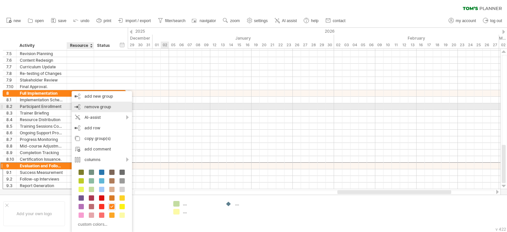
click at [93, 107] on span "remove group" at bounding box center [97, 106] width 26 height 5
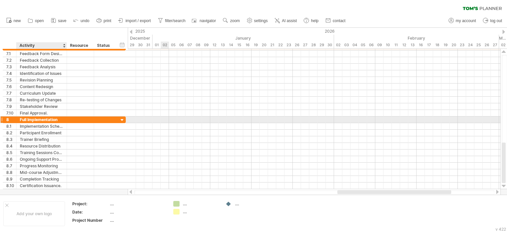
click at [62, 120] on div "Full Implementation" at bounding box center [42, 120] width 44 height 6
click at [67, 118] on div at bounding box center [80, 120] width 27 height 6
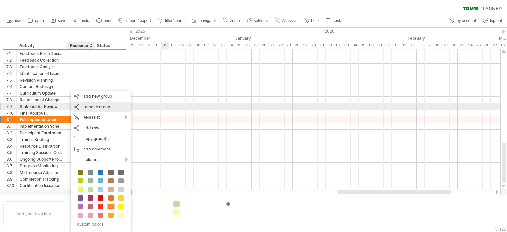
click at [84, 107] on span "remove group" at bounding box center [97, 106] width 26 height 5
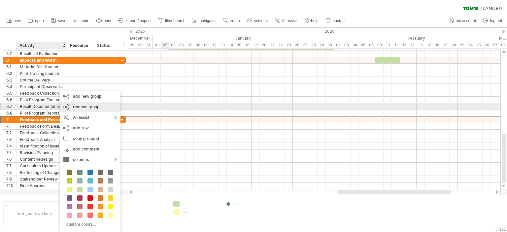
click at [68, 109] on div "remove group remove selected groups" at bounding box center [90, 107] width 60 height 11
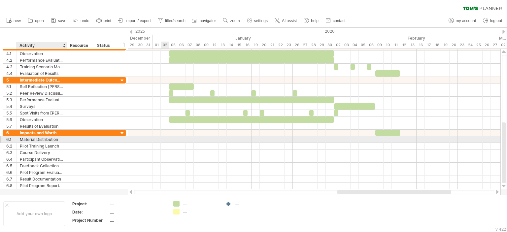
click at [52, 140] on div "Material Distribution" at bounding box center [42, 139] width 44 height 6
click at [26, 138] on div "Material Distribution" at bounding box center [42, 139] width 44 height 6
drag, startPoint x: 61, startPoint y: 139, endPoint x: 0, endPoint y: 139, distance: 60.7
click at [3, 139] on div "**********" at bounding box center [64, 139] width 123 height 7
type input "**********"
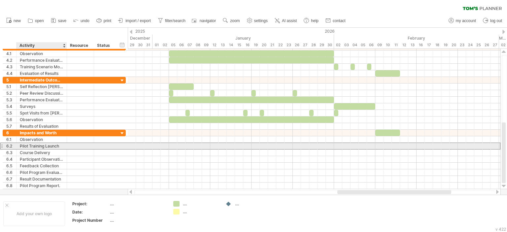
click at [57, 146] on div "Pilot Training Launch" at bounding box center [42, 146] width 44 height 6
drag, startPoint x: 61, startPoint y: 144, endPoint x: 0, endPoint y: 146, distance: 60.8
click at [0, 146] on div "**********" at bounding box center [63, 40] width 126 height 297
type input "*******"
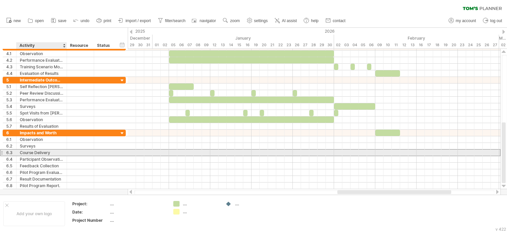
click at [53, 152] on div "Course Delivery" at bounding box center [42, 153] width 44 height 6
drag, startPoint x: 53, startPoint y: 152, endPoint x: 12, endPoint y: 153, distance: 41.0
click at [12, 153] on div "**********" at bounding box center [64, 152] width 123 height 7
type input "**********"
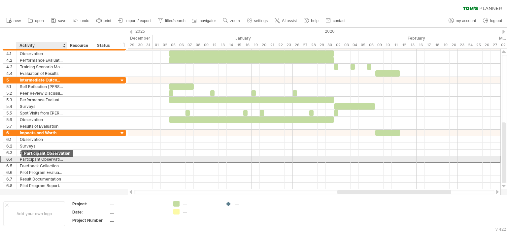
click at [60, 157] on div "Participant Observation" at bounding box center [42, 159] width 44 height 6
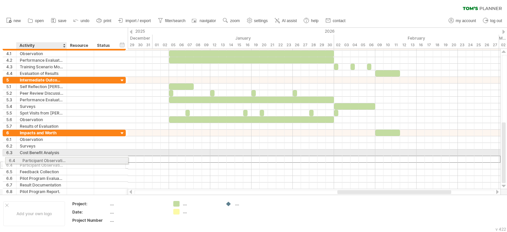
drag, startPoint x: 64, startPoint y: 158, endPoint x: 40, endPoint y: 158, distance: 23.4
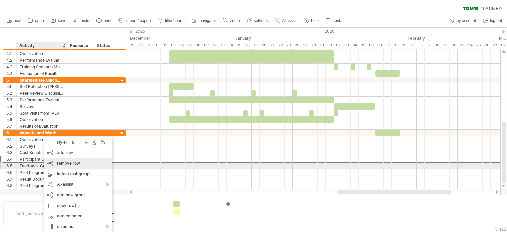
click at [62, 166] on span "remove row" at bounding box center [68, 163] width 23 height 5
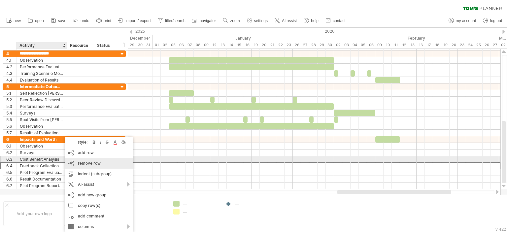
click at [77, 162] on div "remove row remove selected rows" at bounding box center [99, 163] width 68 height 11
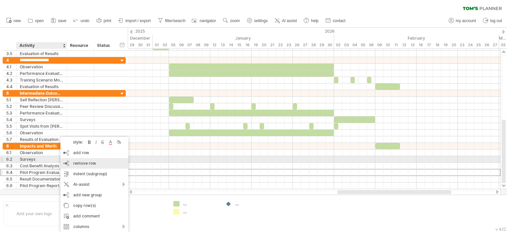
click at [78, 159] on div "remove row remove selected rows" at bounding box center [94, 163] width 68 height 11
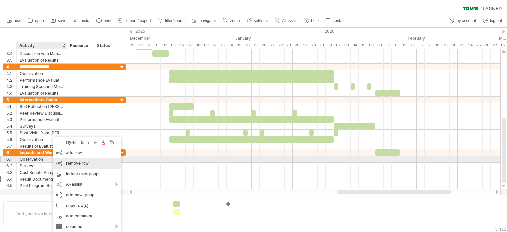
click at [72, 161] on span "remove row" at bounding box center [77, 163] width 23 height 5
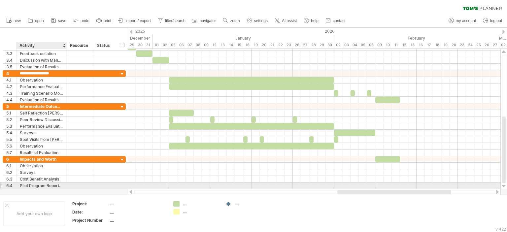
click at [62, 184] on div "Pilot Program Report." at bounding box center [42, 186] width 44 height 6
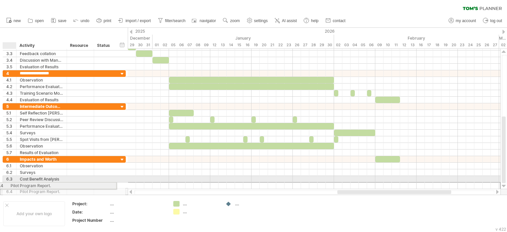
drag, startPoint x: 63, startPoint y: 184, endPoint x: 33, endPoint y: 182, distance: 30.5
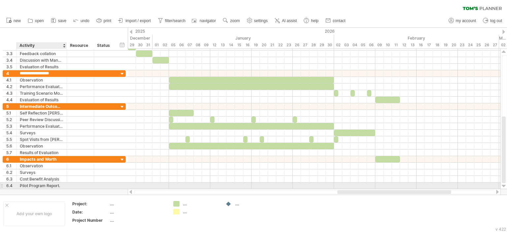
click at [63, 183] on div "Pilot Program Report." at bounding box center [42, 186] width 44 height 6
drag, startPoint x: 61, startPoint y: 184, endPoint x: 9, endPoint y: 184, distance: 51.8
click at [9, 184] on div "**********" at bounding box center [64, 185] width 123 height 7
type input "**********"
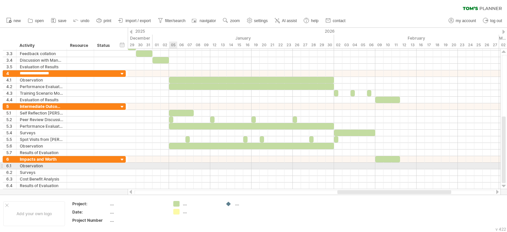
click at [172, 164] on div at bounding box center [314, 166] width 373 height 7
drag, startPoint x: 176, startPoint y: 204, endPoint x: 171, endPoint y: 163, distance: 41.2
click at [171, 163] on div "Trying to reach [DOMAIN_NAME] Connected again... 0% clear filter new 1" at bounding box center [253, 116] width 507 height 232
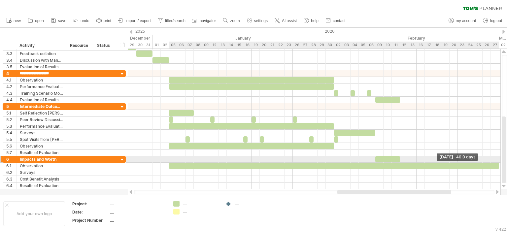
drag, startPoint x: 172, startPoint y: 164, endPoint x: 498, endPoint y: 163, distance: 325.8
click at [498, 163] on span at bounding box center [499, 166] width 3 height 6
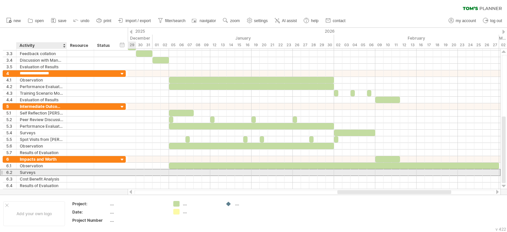
click at [63, 171] on div "Surveys" at bounding box center [42, 172] width 44 height 6
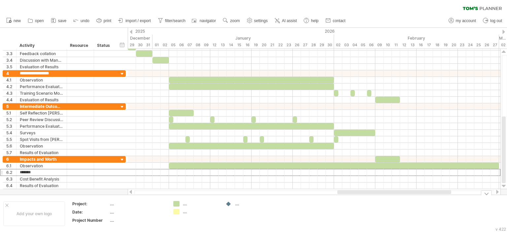
click at [175, 203] on div "Trying to reach [DOMAIN_NAME] Connected again... 0% clear filter new 1" at bounding box center [253, 116] width 507 height 232
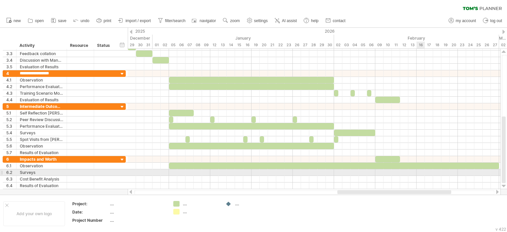
drag, startPoint x: 175, startPoint y: 203, endPoint x: 421, endPoint y: 170, distance: 247.7
click at [421, 170] on div "Trying to reach [DOMAIN_NAME] Connected again... 0% clear filter new 1" at bounding box center [253, 116] width 507 height 232
drag, startPoint x: 176, startPoint y: 203, endPoint x: 420, endPoint y: 170, distance: 246.1
click at [420, 170] on div "Trying to reach [DOMAIN_NAME] Connected again... 0% clear filter new 1" at bounding box center [253, 116] width 507 height 232
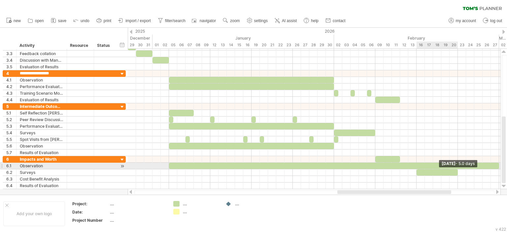
drag, startPoint x: 420, startPoint y: 170, endPoint x: 459, endPoint y: 167, distance: 38.7
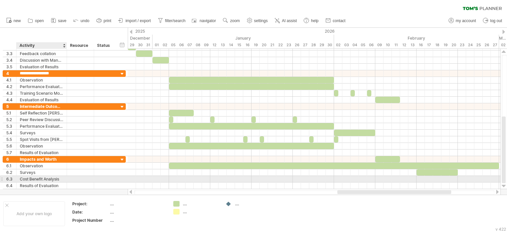
click at [57, 177] on div "Cost Benefit Analysis" at bounding box center [42, 179] width 44 height 6
drag, startPoint x: 176, startPoint y: 204, endPoint x: 377, endPoint y: 176, distance: 202.9
click at [377, 176] on div "Trying to reach [DOMAIN_NAME] Connected again... 0% clear filter new 1" at bounding box center [253, 116] width 507 height 232
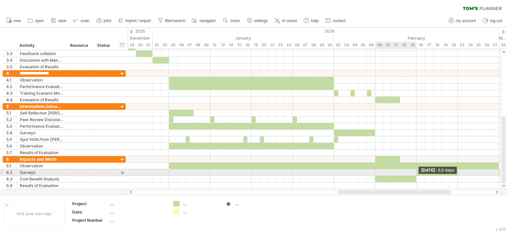
drag, startPoint x: 380, startPoint y: 176, endPoint x: 417, endPoint y: 174, distance: 37.0
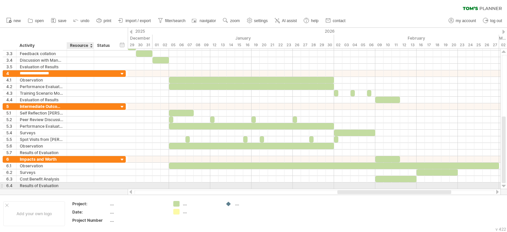
click at [74, 185] on div at bounding box center [80, 186] width 20 height 6
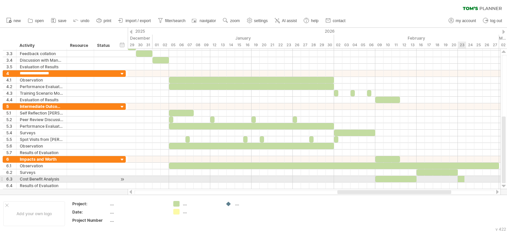
drag, startPoint x: 176, startPoint y: 202, endPoint x: 460, endPoint y: 177, distance: 285.7
click at [460, 177] on div "Trying to reach [DOMAIN_NAME] Connected again... 0% clear filter new 1" at bounding box center [253, 116] width 507 height 232
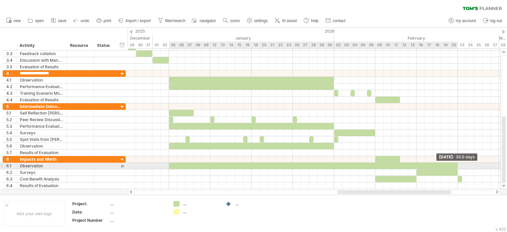
drag, startPoint x: 498, startPoint y: 163, endPoint x: 456, endPoint y: 165, distance: 42.0
click at [456, 165] on div at bounding box center [313, 166] width 289 height 6
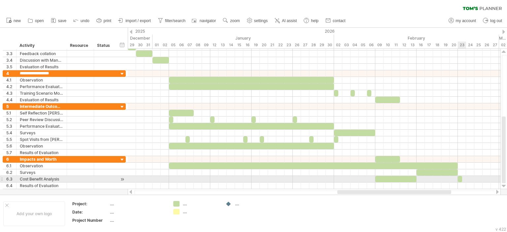
click at [461, 176] on span at bounding box center [462, 179] width 3 height 6
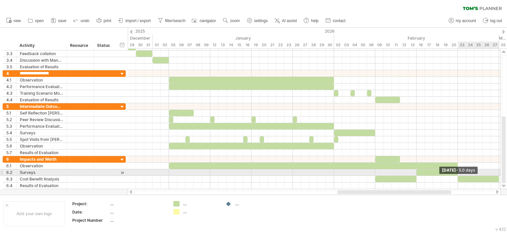
drag, startPoint x: 461, startPoint y: 176, endPoint x: 505, endPoint y: 175, distance: 43.6
click at [505, 175] on div "Trying to reach [DOMAIN_NAME] Connected again... 0% clear filter new 1" at bounding box center [253, 116] width 507 height 232
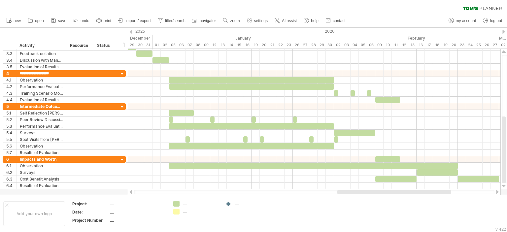
click at [147, 10] on div "clear filter reapply filter" at bounding box center [253, 7] width 507 height 14
click at [136, 22] on span "import / export" at bounding box center [137, 20] width 25 height 5
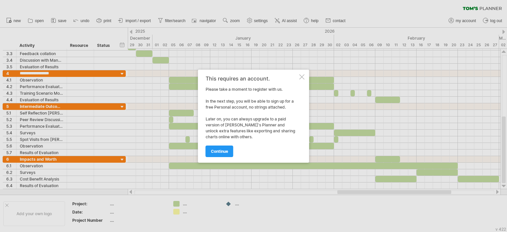
click at [233, 174] on div at bounding box center [253, 116] width 507 height 232
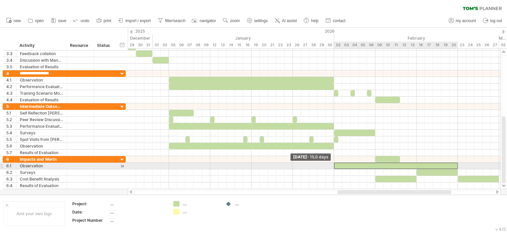
drag, startPoint x: 169, startPoint y: 164, endPoint x: 335, endPoint y: 163, distance: 166.0
click at [335, 163] on div at bounding box center [396, 166] width 124 height 6
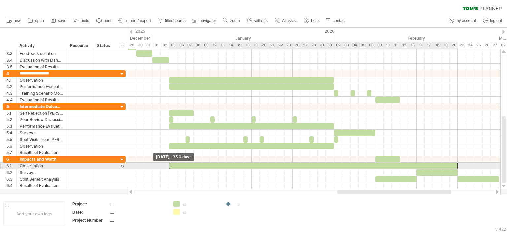
drag, startPoint x: 334, startPoint y: 164, endPoint x: 169, endPoint y: 168, distance: 165.1
click at [169, 168] on div "example time blocks: start [DATE] - 5.0 days [DATE] - 35.0 days" at bounding box center [314, 119] width 373 height 140
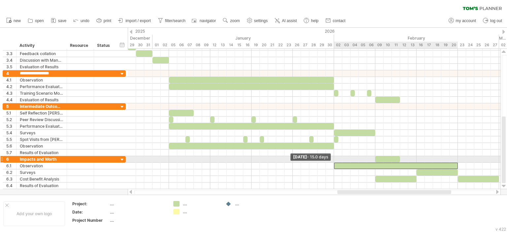
drag, startPoint x: 169, startPoint y: 163, endPoint x: 335, endPoint y: 159, distance: 166.4
click at [335, 159] on div "example time blocks: start [DATE] - 5.0 days [DATE] - 15.0 days" at bounding box center [314, 119] width 373 height 140
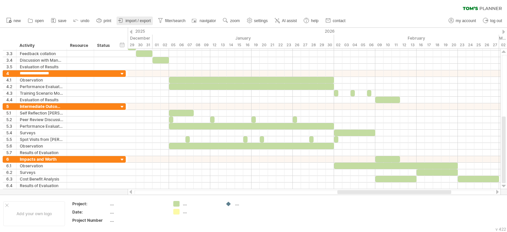
click at [130, 19] on span "import / export" at bounding box center [137, 20] width 25 height 5
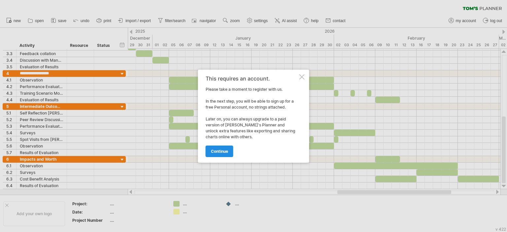
click at [219, 151] on span "continue" at bounding box center [219, 151] width 17 height 5
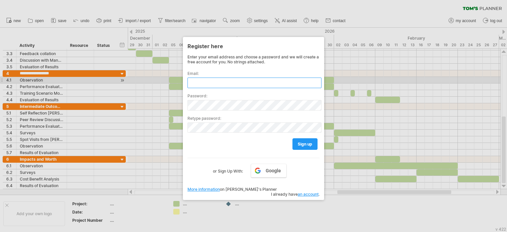
click at [223, 82] on input "text" at bounding box center [254, 83] width 134 height 11
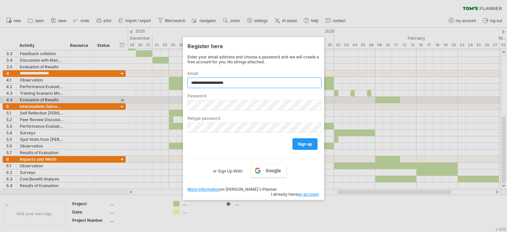
type input "**********"
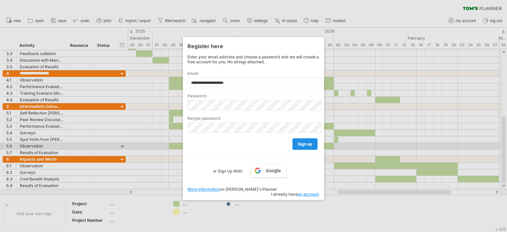
click at [309, 144] on span "sign up" at bounding box center [305, 144] width 15 height 5
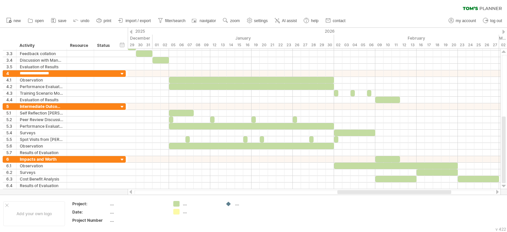
click at [472, 8] on icon at bounding box center [470, 8] width 15 height 3
click at [133, 20] on span "import / export" at bounding box center [137, 20] width 25 height 5
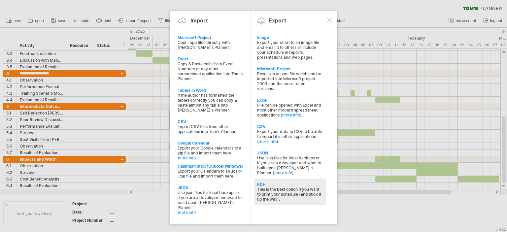
click at [294, 188] on div "This is the best option if you want to print your schedule (and stick it up the…" at bounding box center [289, 194] width 65 height 15
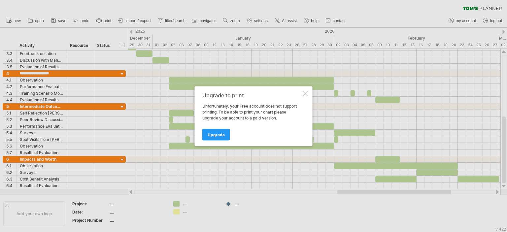
click at [306, 92] on div at bounding box center [305, 93] width 5 height 5
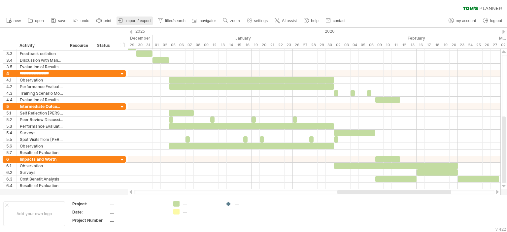
click at [140, 19] on span "import / export" at bounding box center [137, 20] width 25 height 5
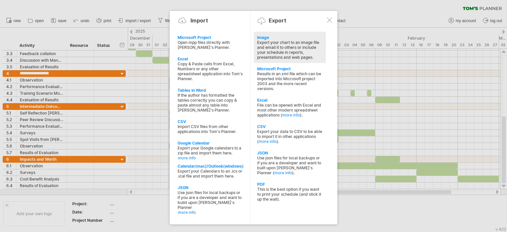
click at [305, 53] on div "Export your chart to an image file and email it to others or include your sched…" at bounding box center [289, 50] width 65 height 20
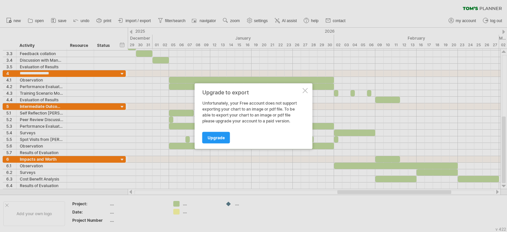
click at [305, 90] on div at bounding box center [305, 90] width 5 height 5
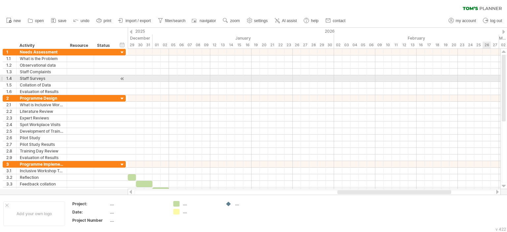
drag, startPoint x: 503, startPoint y: 148, endPoint x: 487, endPoint y: 78, distance: 71.7
click at [487, 78] on div "Trying to reach [DOMAIN_NAME] Connected again... 0% clear filter new 1" at bounding box center [253, 116] width 507 height 232
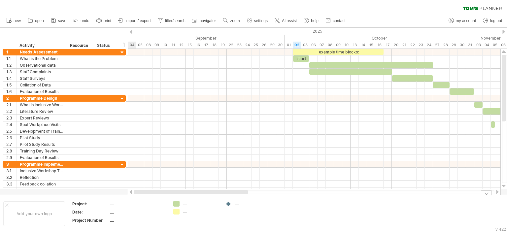
drag, startPoint x: 389, startPoint y: 192, endPoint x: 148, endPoint y: 201, distance: 241.4
click at [148, 201] on div "Trying to reach [DOMAIN_NAME] Connected again... 0% clear filter new 1" at bounding box center [253, 116] width 507 height 232
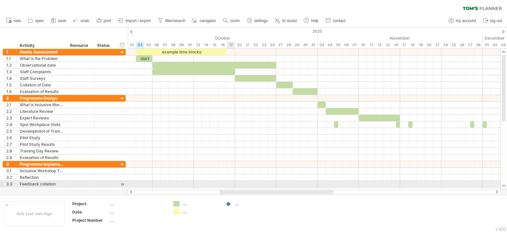
drag, startPoint x: 191, startPoint y: 191, endPoint x: 232, endPoint y: 187, distance: 41.7
click at [232, 187] on div "Trying to reach [DOMAIN_NAME] Connected again... 0% clear filter new 1" at bounding box center [253, 116] width 507 height 232
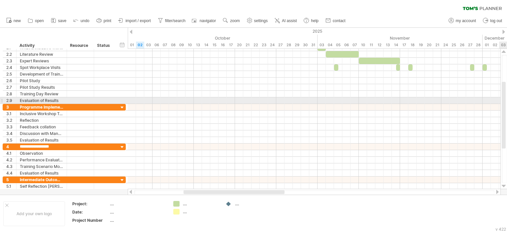
drag, startPoint x: 502, startPoint y: 75, endPoint x: 507, endPoint y: 102, distance: 27.5
click at [507, 102] on div at bounding box center [504, 119] width 5 height 128
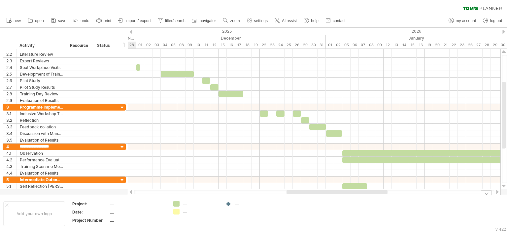
drag, startPoint x: 271, startPoint y: 192, endPoint x: 374, endPoint y: 197, distance: 103.1
click at [374, 197] on div "Trying to reach [DOMAIN_NAME] Connected again... 0% clear filter new 1" at bounding box center [253, 116] width 507 height 232
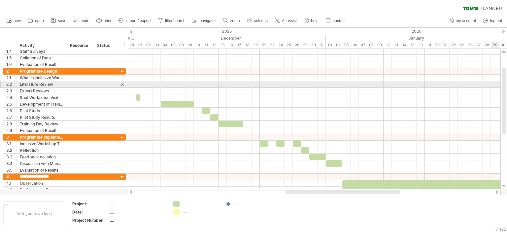
drag, startPoint x: 504, startPoint y: 97, endPoint x: 503, endPoint y: 83, distance: 14.3
click at [503, 83] on div at bounding box center [504, 101] width 4 height 67
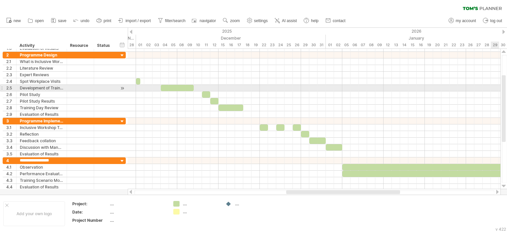
drag, startPoint x: 503, startPoint y: 83, endPoint x: 505, endPoint y: 90, distance: 7.9
click at [505, 90] on div at bounding box center [504, 108] width 4 height 67
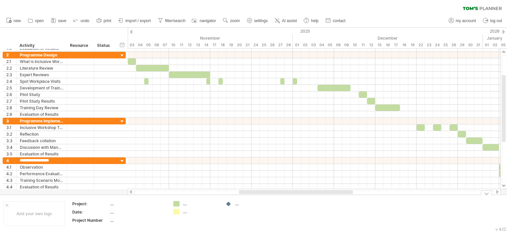
drag, startPoint x: 310, startPoint y: 192, endPoint x: 263, endPoint y: 201, distance: 48.0
click at [263, 201] on div "Trying to reach [DOMAIN_NAME] Connected again... 0% clear filter new 1" at bounding box center [253, 116] width 507 height 232
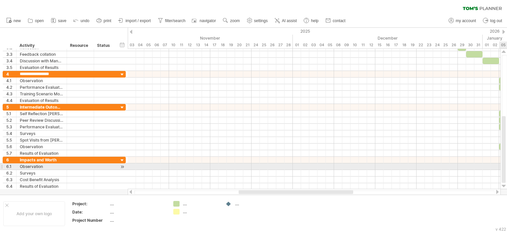
drag, startPoint x: 503, startPoint y: 118, endPoint x: 507, endPoint y: 170, distance: 51.6
click at [507, 170] on div at bounding box center [504, 119] width 5 height 128
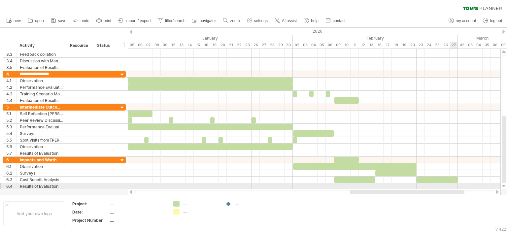
drag, startPoint x: 346, startPoint y: 193, endPoint x: 457, endPoint y: 184, distance: 111.6
click at [457, 184] on div "Trying to reach [DOMAIN_NAME] Connected again... 0% clear filter new 1" at bounding box center [253, 116] width 507 height 232
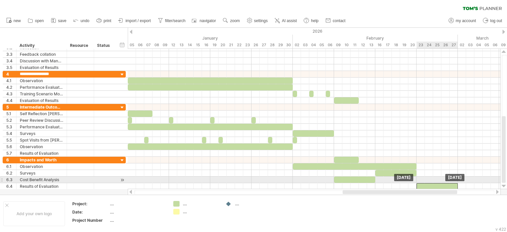
drag, startPoint x: 434, startPoint y: 177, endPoint x: 435, endPoint y: 183, distance: 6.7
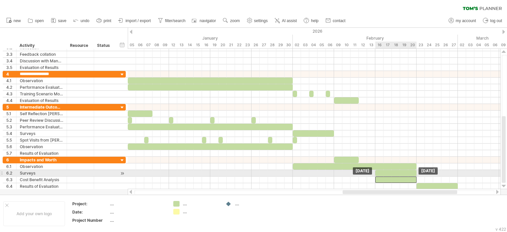
drag, startPoint x: 369, startPoint y: 177, endPoint x: 411, endPoint y: 175, distance: 42.0
click at [411, 177] on div at bounding box center [395, 180] width 41 height 6
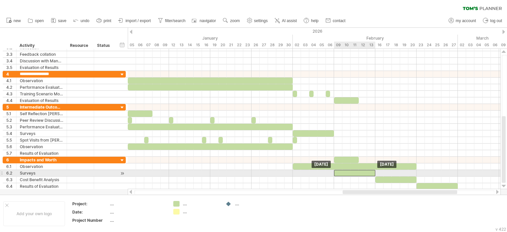
drag, startPoint x: 409, startPoint y: 172, endPoint x: 368, endPoint y: 171, distance: 41.6
click at [368, 171] on div at bounding box center [354, 173] width 41 height 6
